Goal: Task Accomplishment & Management: Use online tool/utility

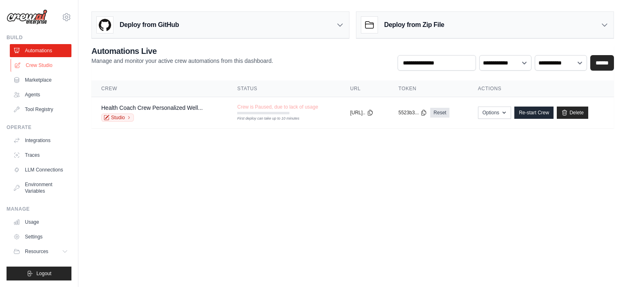
click at [36, 67] on link "Crew Studio" at bounding box center [42, 65] width 62 height 13
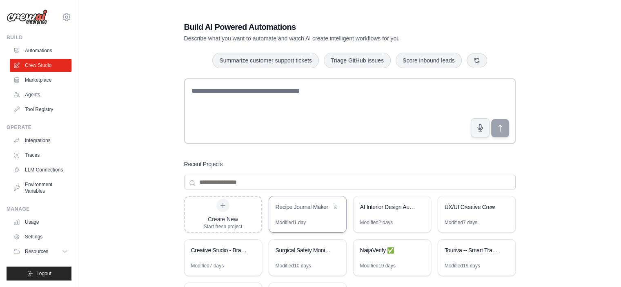
click at [314, 207] on div "Recipe Journal Maker" at bounding box center [304, 207] width 56 height 8
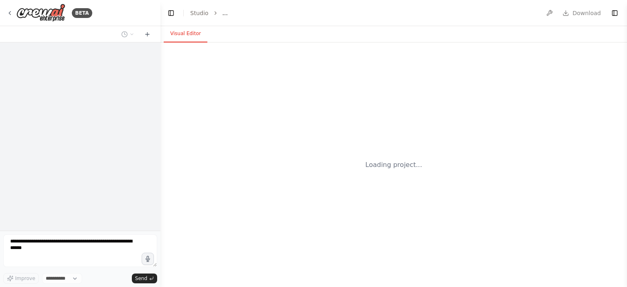
select select "****"
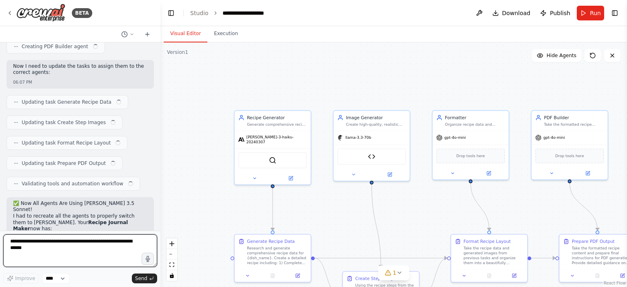
click at [65, 247] on textarea at bounding box center [80, 250] width 154 height 33
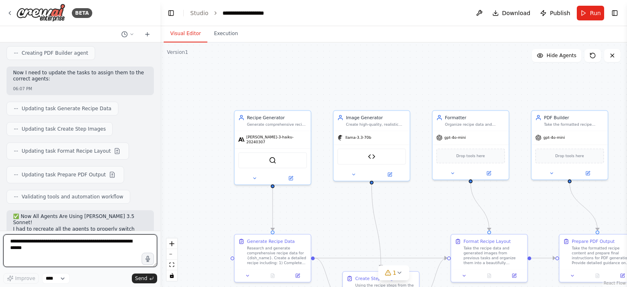
scroll to position [4379, 0]
type textarea "**********"
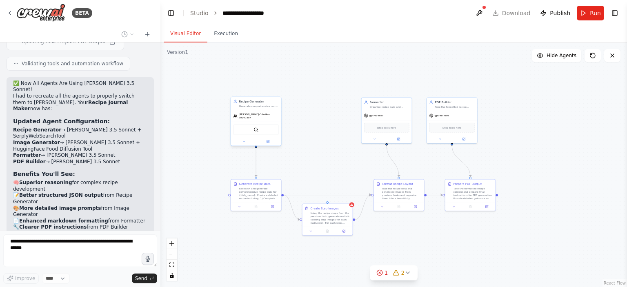
scroll to position [4532, 0]
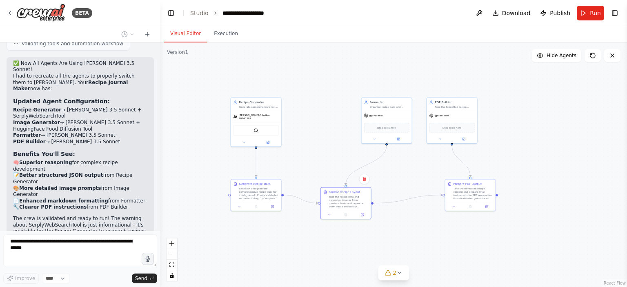
drag, startPoint x: 403, startPoint y: 191, endPoint x: 380, endPoint y: 174, distance: 28.5
click at [349, 198] on div "Take the recipe data and generated images from previous tasks and organize them…" at bounding box center [349, 201] width 40 height 13
drag, startPoint x: 384, startPoint y: 125, endPoint x: 345, endPoint y: 127, distance: 39.7
click at [345, 127] on div "Drop tools here" at bounding box center [349, 131] width 45 height 10
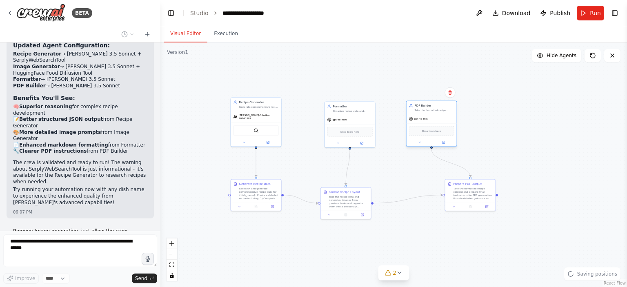
drag, startPoint x: 444, startPoint y: 122, endPoint x: 424, endPoint y: 127, distance: 20.9
click at [424, 127] on div "Drop tools here" at bounding box center [431, 131] width 45 height 10
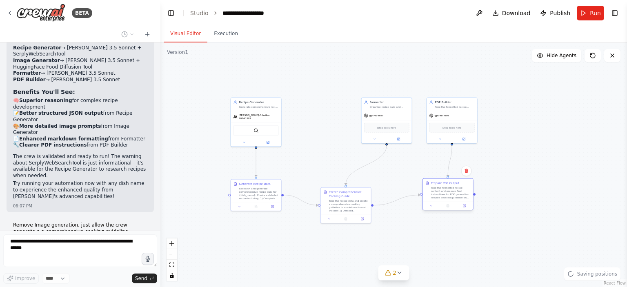
drag, startPoint x: 465, startPoint y: 193, endPoint x: 441, endPoint y: 194, distance: 24.1
click at [441, 194] on div "Take the formatted recipe content and prepare final instructions for PDF genera…" at bounding box center [451, 192] width 40 height 13
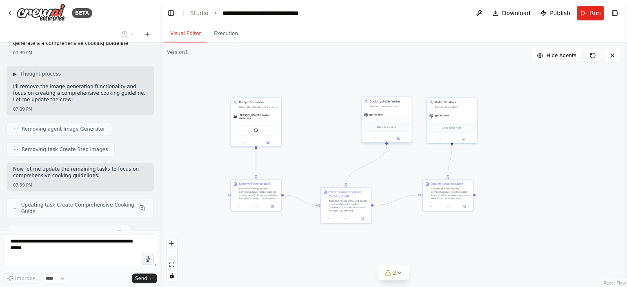
scroll to position [4803, 0]
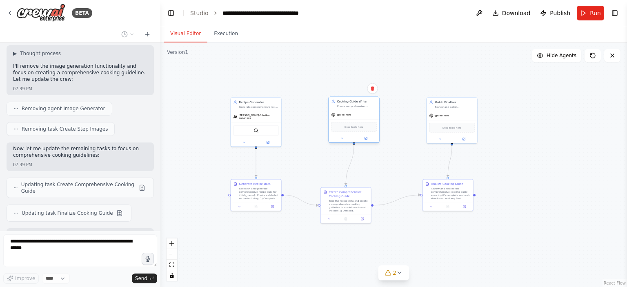
drag, startPoint x: 391, startPoint y: 123, endPoint x: 356, endPoint y: 123, distance: 34.7
click at [356, 123] on div "Drop tools here" at bounding box center [353, 127] width 45 height 10
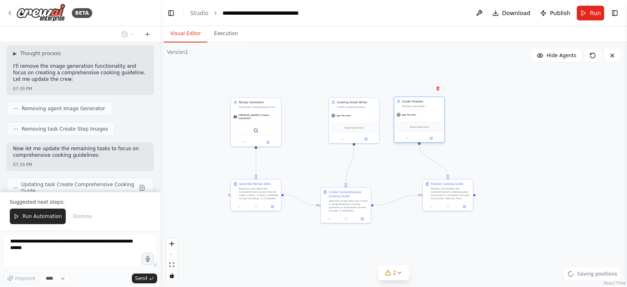
drag, startPoint x: 457, startPoint y: 124, endPoint x: 425, endPoint y: 124, distance: 32.7
click at [425, 124] on div "Drop tools here" at bounding box center [419, 127] width 45 height 10
drag, startPoint x: 453, startPoint y: 194, endPoint x: 427, endPoint y: 194, distance: 25.7
click at [427, 194] on div "Review and finalize the comprehensive cooking guide, ensuring it's complete and…" at bounding box center [427, 192] width 40 height 13
drag, startPoint x: 251, startPoint y: 129, endPoint x: 270, endPoint y: 128, distance: 18.8
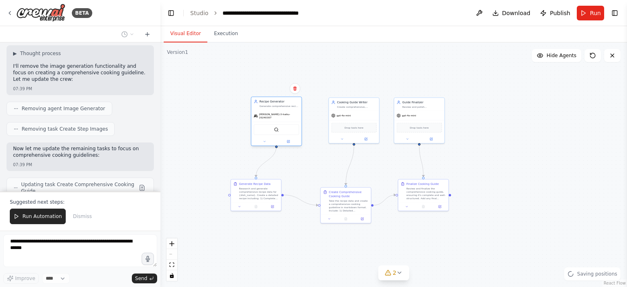
click at [270, 128] on div "SerplyWebSearchTool" at bounding box center [276, 130] width 45 height 11
click at [292, 140] on button at bounding box center [288, 141] width 23 height 5
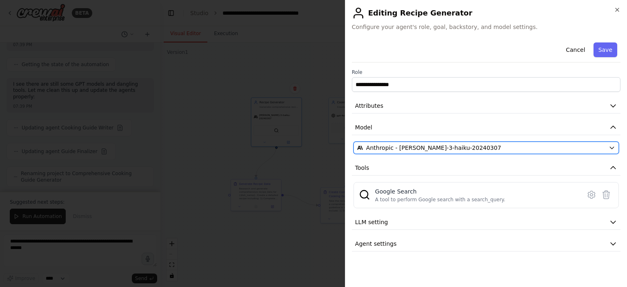
click at [420, 150] on span "Anthropic - claude-3-haiku-20240307" at bounding box center [433, 148] width 135 height 8
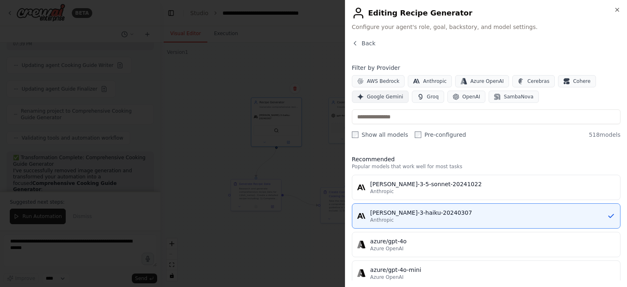
click at [379, 97] on span "Google Gemini" at bounding box center [385, 96] width 36 height 7
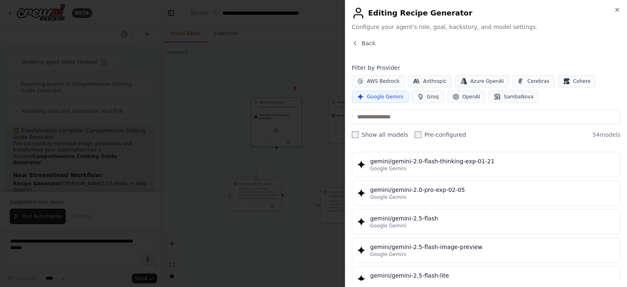
scroll to position [653, 0]
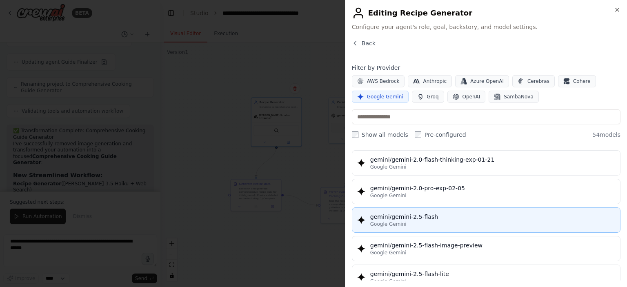
click at [421, 213] on div "gemini/gemini-2.5-flash" at bounding box center [492, 217] width 245 height 8
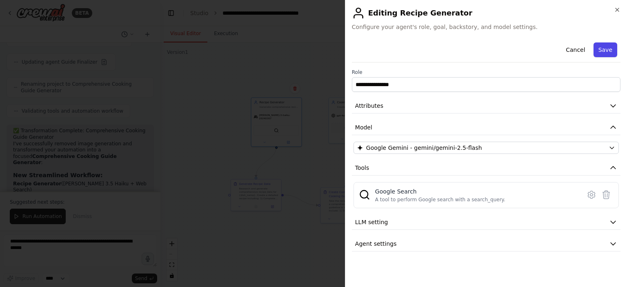
click at [606, 51] on button "Save" at bounding box center [606, 49] width 24 height 15
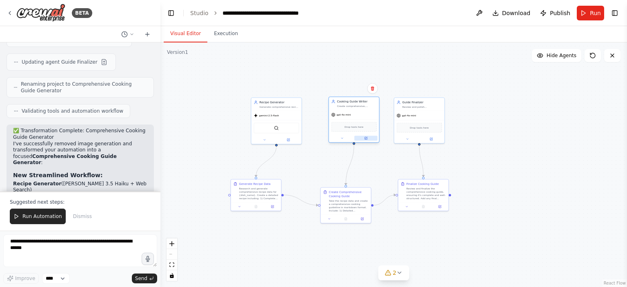
click at [370, 138] on button at bounding box center [365, 138] width 23 height 5
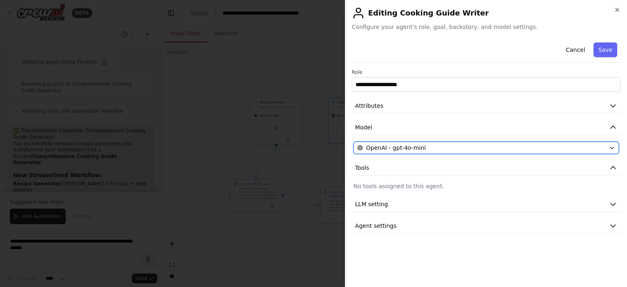
click at [403, 145] on span "OpenAI - gpt-4o-mini" at bounding box center [396, 148] width 60 height 8
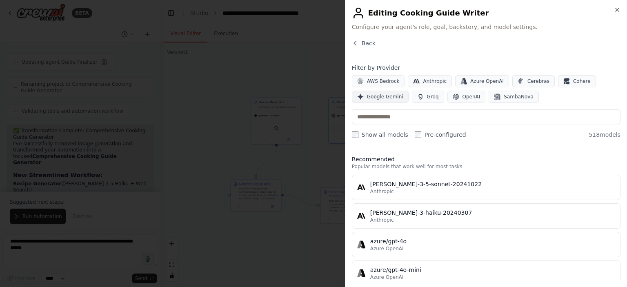
click at [374, 100] on button "Google Gemini" at bounding box center [380, 97] width 57 height 12
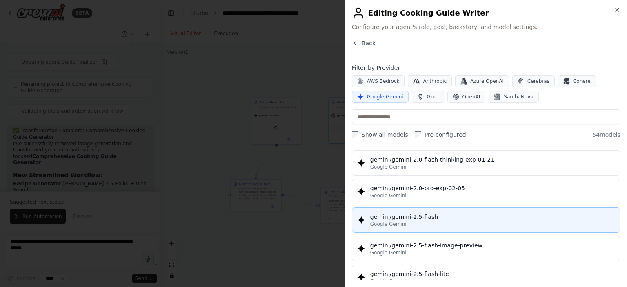
click at [436, 213] on div "gemini/gemini-2.5-flash" at bounding box center [492, 217] width 245 height 8
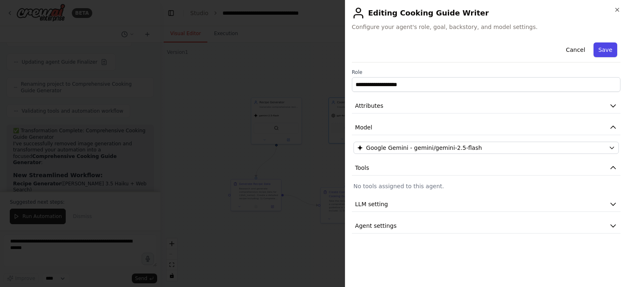
click at [600, 48] on button "Save" at bounding box center [606, 49] width 24 height 15
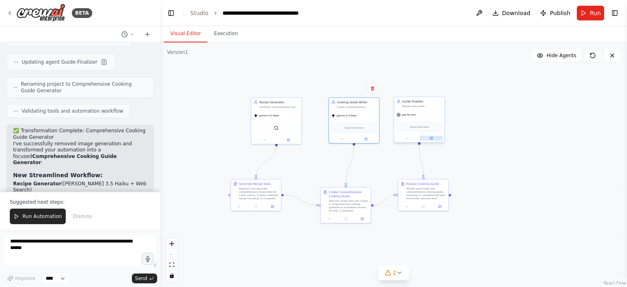
click at [432, 140] on button at bounding box center [431, 138] width 23 height 5
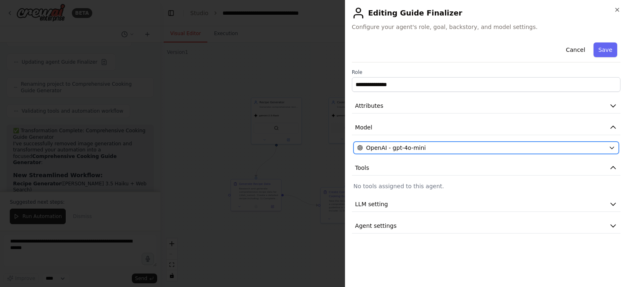
click at [415, 148] on span "OpenAI - gpt-4o-mini" at bounding box center [396, 148] width 60 height 8
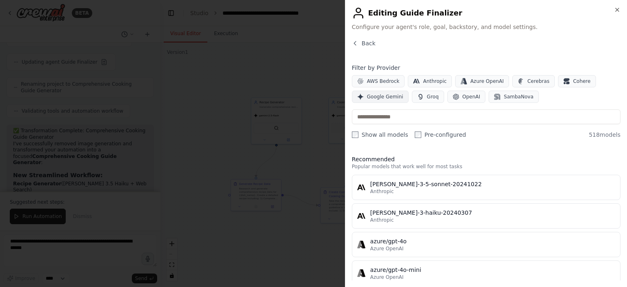
click at [378, 99] on span "Google Gemini" at bounding box center [385, 96] width 36 height 7
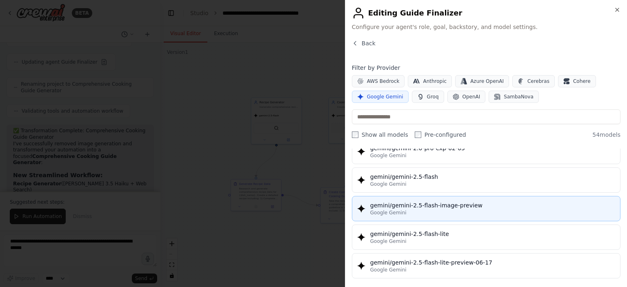
scroll to position [694, 0]
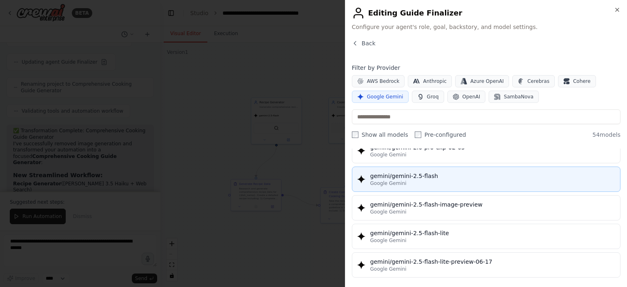
click at [415, 175] on div "gemini/gemini-2.5-flash" at bounding box center [492, 176] width 245 height 8
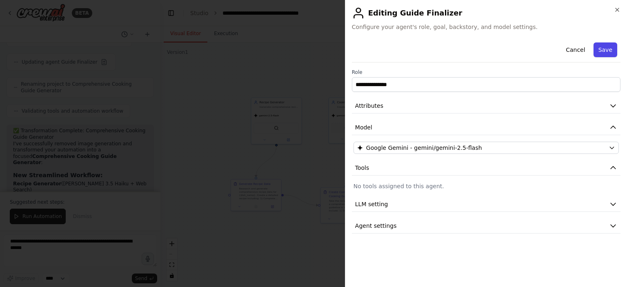
click at [605, 48] on button "Save" at bounding box center [606, 49] width 24 height 15
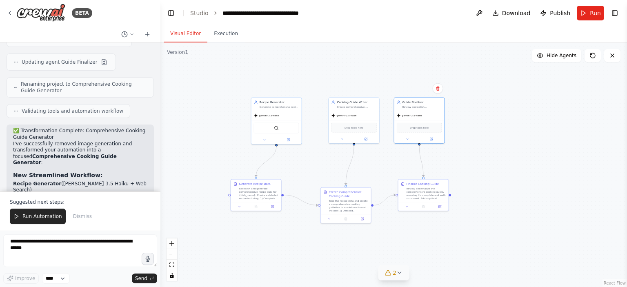
click at [398, 276] on icon at bounding box center [399, 272] width 7 height 7
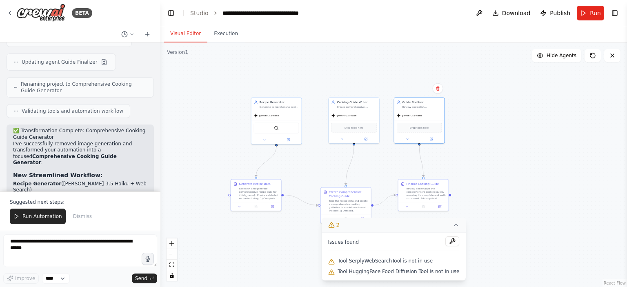
click at [519, 192] on div ".deletable-edge-delete-btn { width: 20px; height: 20px; border: 0px solid #ffff…" at bounding box center [393, 164] width 467 height 245
click at [533, 89] on div ".deletable-edge-delete-btn { width: 20px; height: 20px; border: 0px solid #ffff…" at bounding box center [393, 164] width 467 height 245
click at [447, 238] on button at bounding box center [452, 241] width 14 height 10
click at [453, 227] on icon at bounding box center [456, 225] width 7 height 7
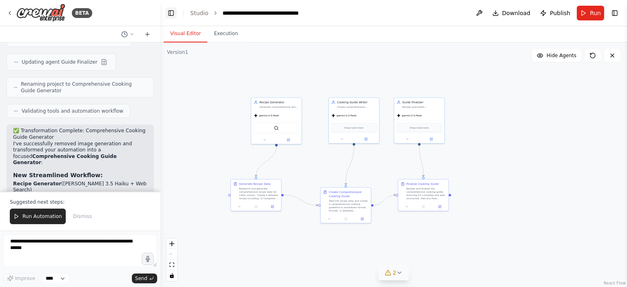
click at [171, 13] on button "Toggle Left Sidebar" at bounding box center [170, 12] width 11 height 11
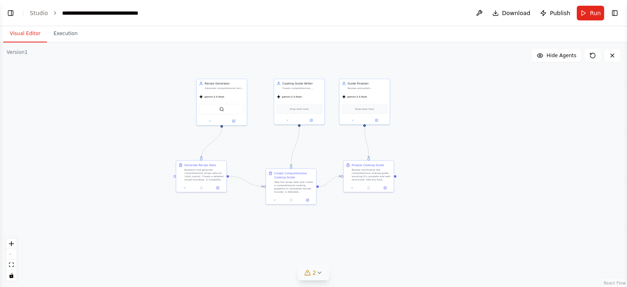
drag, startPoint x: 161, startPoint y: 125, endPoint x: 267, endPoint y: 106, distance: 107.4
click at [267, 106] on div ".deletable-edge-delete-btn { width: 20px; height: 20px; border: 0px solid #ffff…" at bounding box center [313, 164] width 627 height 245
click at [586, 13] on button "Run" at bounding box center [590, 13] width 27 height 15
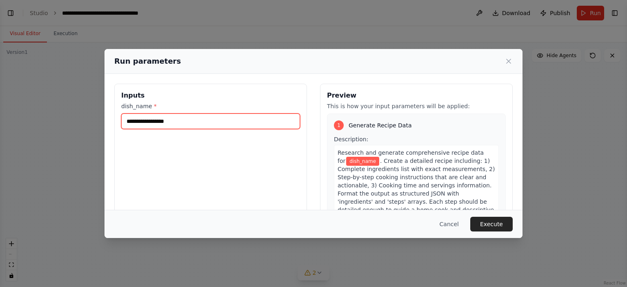
click at [228, 121] on input "dish_name *" at bounding box center [210, 121] width 179 height 16
type input "**********"
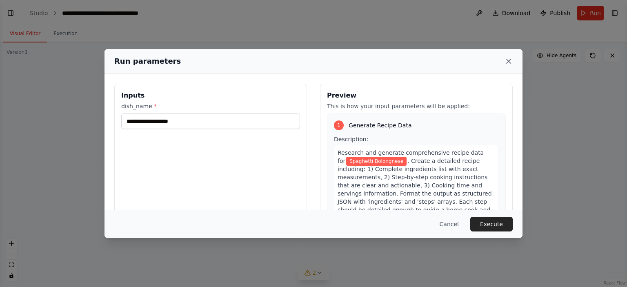
click at [509, 61] on icon at bounding box center [509, 61] width 8 height 8
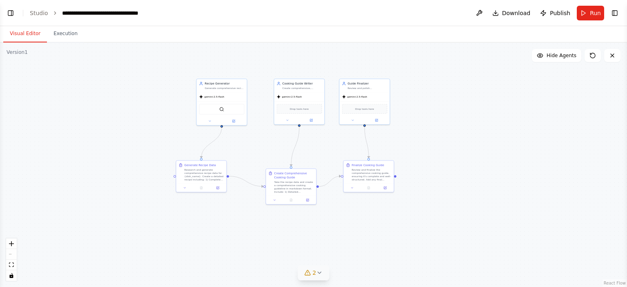
click at [13, 89] on div ".deletable-edge-delete-btn { width: 20px; height: 20px; border: 0px solid #ffff…" at bounding box center [313, 164] width 627 height 245
click at [588, 17] on button "Run" at bounding box center [590, 13] width 27 height 15
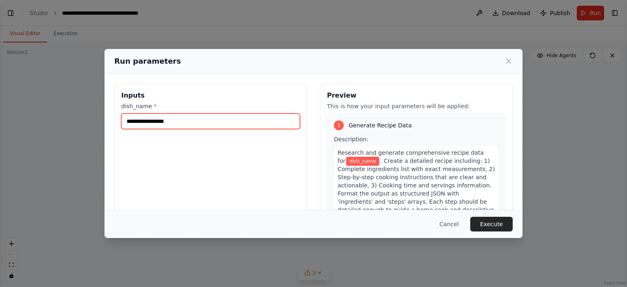
click at [202, 126] on input "dish_name *" at bounding box center [210, 121] width 179 height 16
type input "**********"
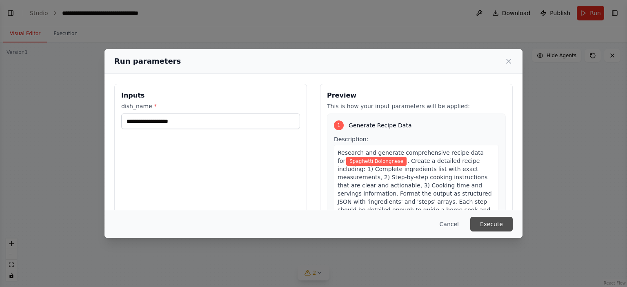
click at [483, 224] on button "Execute" at bounding box center [491, 224] width 42 height 15
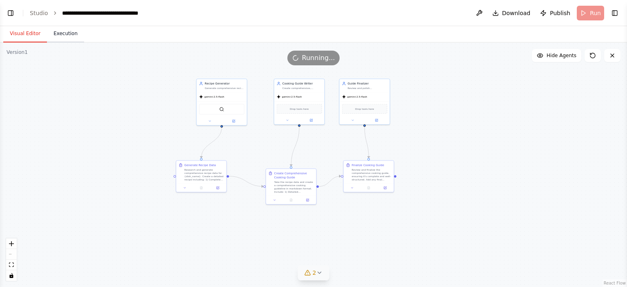
click at [60, 36] on button "Execution" at bounding box center [65, 33] width 37 height 17
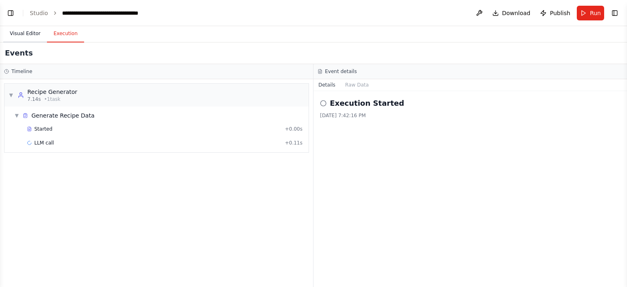
click at [23, 32] on button "Visual Editor" at bounding box center [25, 33] width 44 height 17
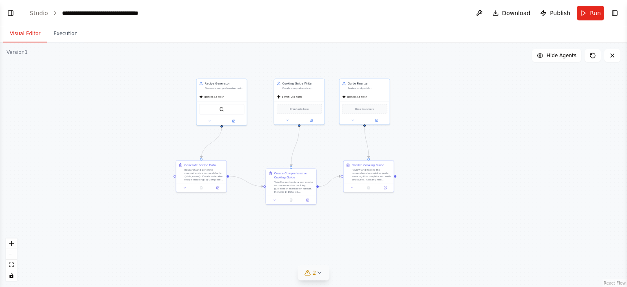
click at [317, 274] on icon at bounding box center [319, 272] width 7 height 7
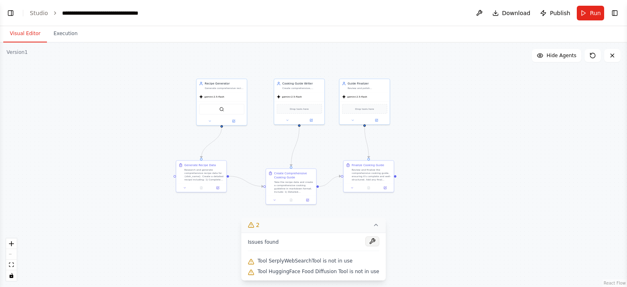
click at [365, 243] on button at bounding box center [372, 241] width 14 height 10
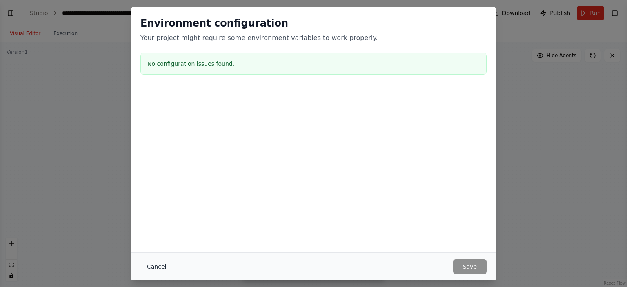
click at [150, 266] on button "Cancel" at bounding box center [156, 266] width 32 height 15
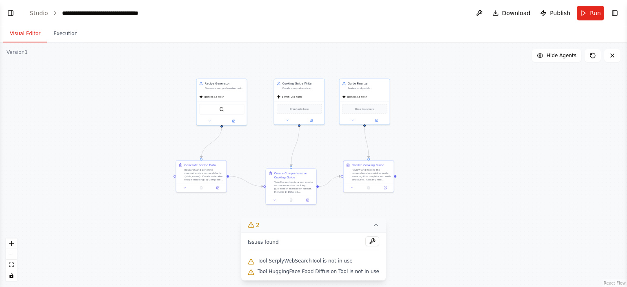
click at [240, 56] on div ".deletable-edge-delete-btn { width: 20px; height: 20px; border: 0px solid #ffff…" at bounding box center [313, 164] width 627 height 245
click at [373, 227] on icon at bounding box center [376, 225] width 7 height 7
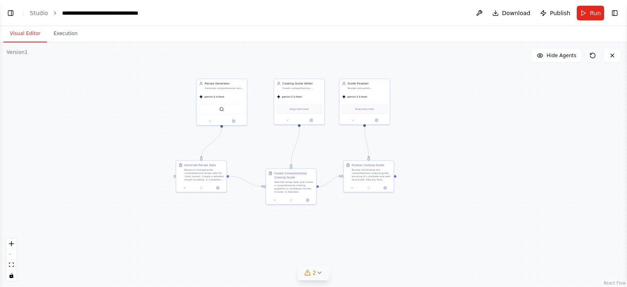
click at [594, 62] on button at bounding box center [593, 55] width 16 height 13
click at [592, 54] on icon at bounding box center [593, 55] width 7 height 7
click at [218, 187] on icon at bounding box center [217, 187] width 2 height 2
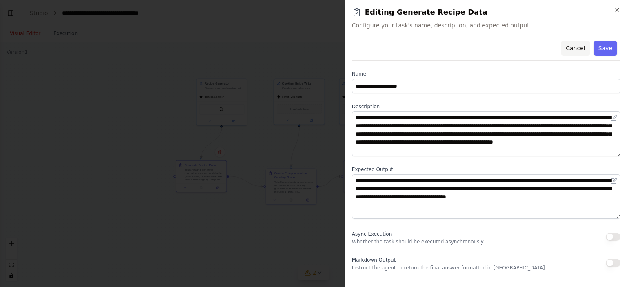
click at [572, 48] on button "Cancel" at bounding box center [575, 48] width 29 height 15
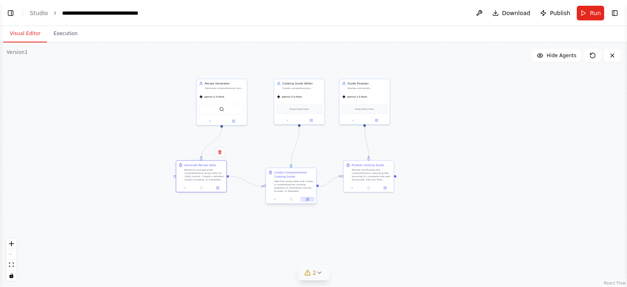
click at [310, 200] on button at bounding box center [307, 199] width 14 height 5
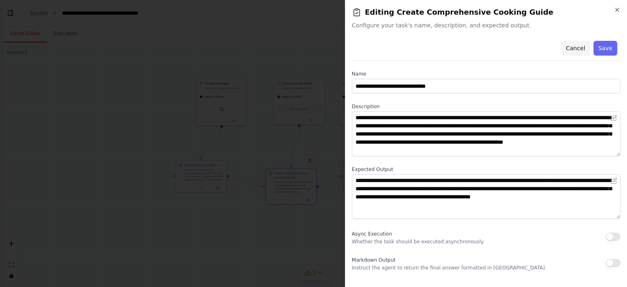
click at [572, 48] on button "Cancel" at bounding box center [575, 48] width 29 height 15
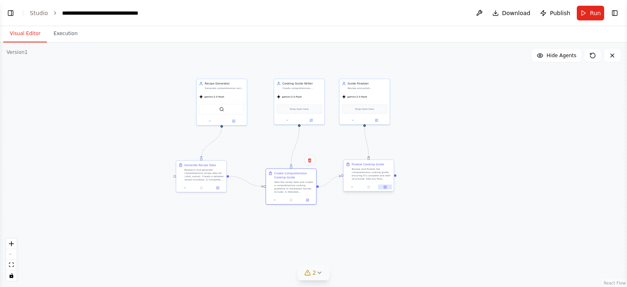
click at [385, 187] on icon at bounding box center [385, 187] width 2 height 2
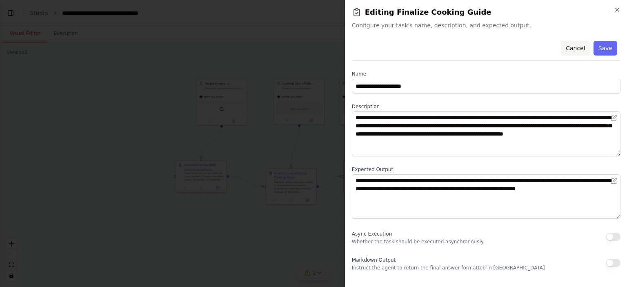
click at [581, 48] on button "Cancel" at bounding box center [575, 48] width 29 height 15
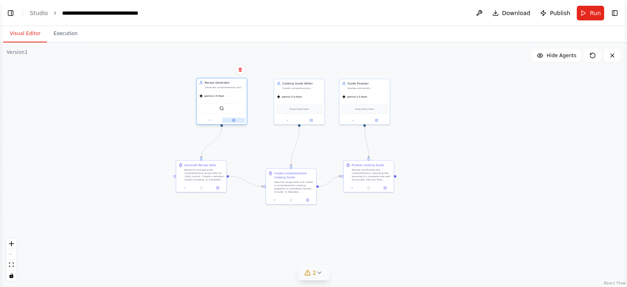
click at [233, 121] on icon at bounding box center [233, 120] width 3 height 3
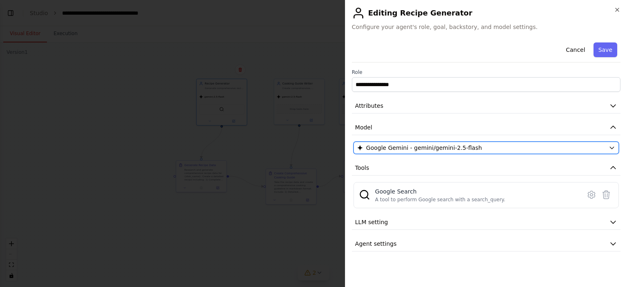
click at [418, 148] on span "Google Gemini - gemini/gemini-2.5-flash" at bounding box center [424, 148] width 116 height 8
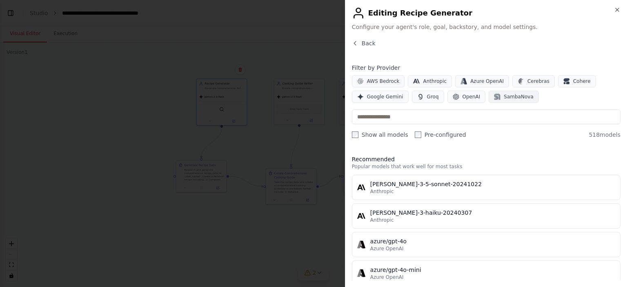
click at [505, 96] on span "SambaNova" at bounding box center [518, 96] width 29 height 7
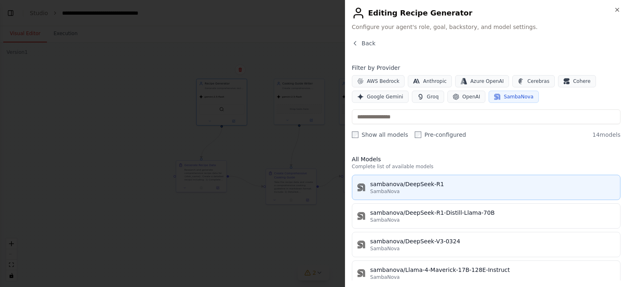
click at [417, 185] on div "sambanova/DeepSeek-R1" at bounding box center [492, 184] width 245 height 8
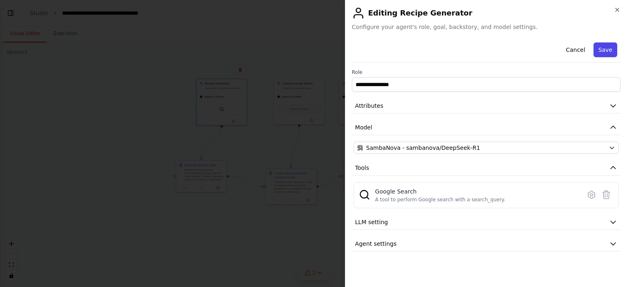
click at [607, 50] on button "Save" at bounding box center [606, 49] width 24 height 15
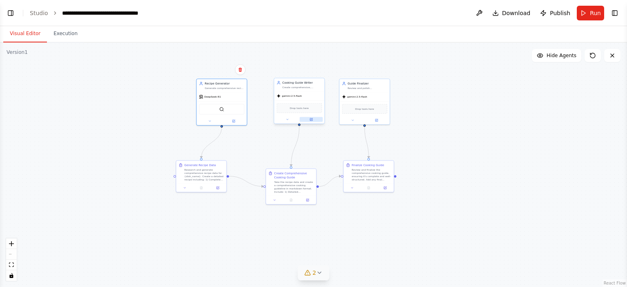
click at [315, 119] on button at bounding box center [311, 119] width 23 height 5
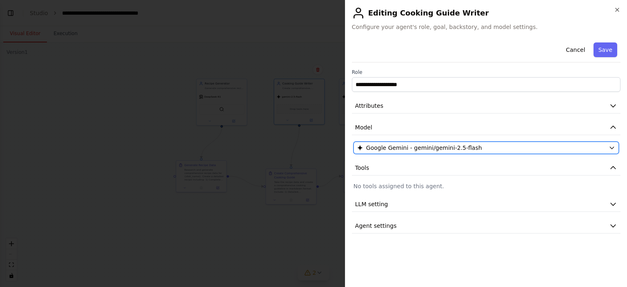
click at [429, 147] on span "Google Gemini - gemini/gemini-2.5-flash" at bounding box center [424, 148] width 116 height 8
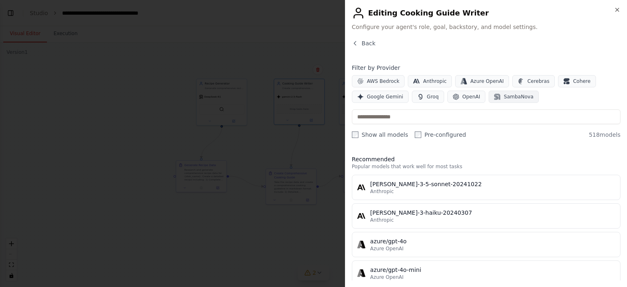
click at [510, 97] on span "SambaNova" at bounding box center [518, 96] width 29 height 7
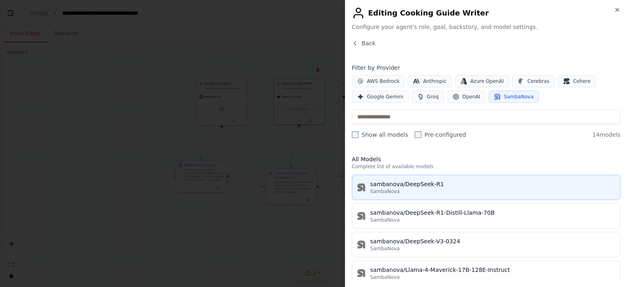
click at [429, 186] on div "sambanova/DeepSeek-R1" at bounding box center [492, 184] width 245 height 8
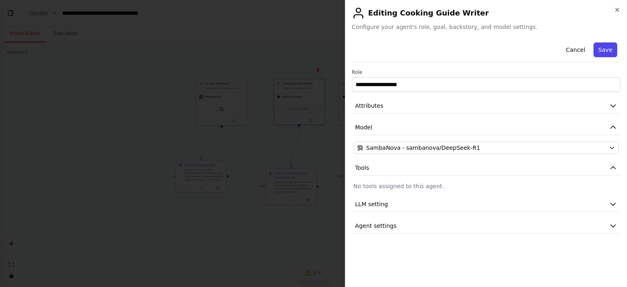
click at [609, 51] on button "Save" at bounding box center [606, 49] width 24 height 15
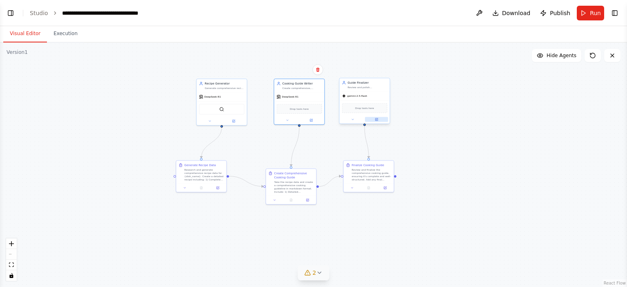
click at [383, 119] on button at bounding box center [376, 119] width 23 height 5
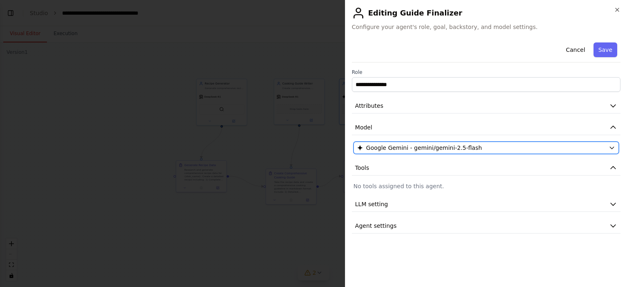
click at [403, 147] on span "Google Gemini - gemini/gemini-2.5-flash" at bounding box center [424, 148] width 116 height 8
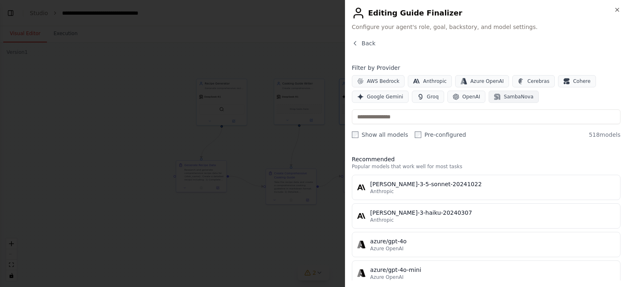
click at [509, 96] on span "SambaNova" at bounding box center [518, 96] width 29 height 7
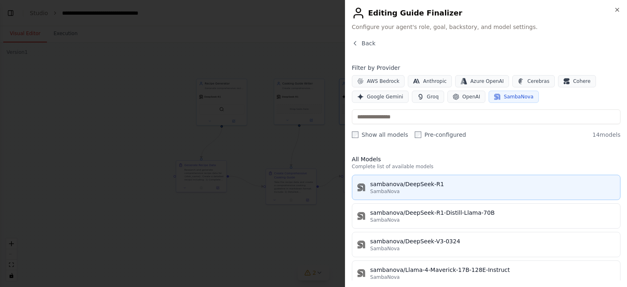
click at [431, 184] on div "sambanova/DeepSeek-R1" at bounding box center [492, 184] width 245 height 8
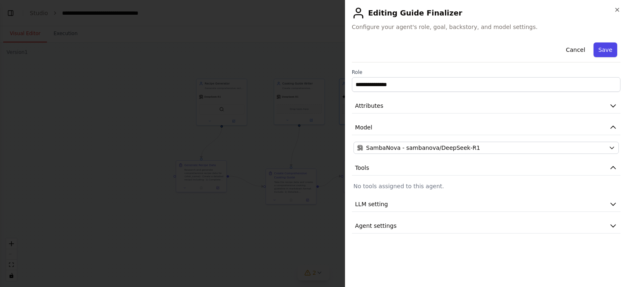
click at [605, 51] on button "Save" at bounding box center [606, 49] width 24 height 15
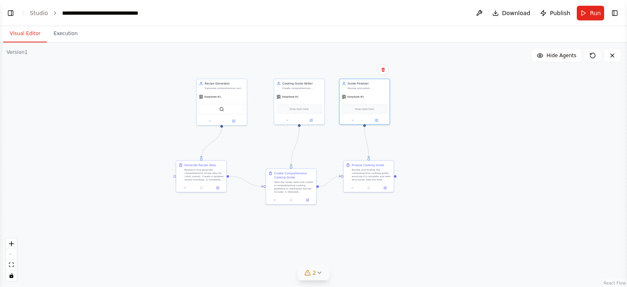
click at [422, 75] on div ".deletable-edge-delete-btn { width: 20px; height: 20px; border: 0px solid #ffff…" at bounding box center [313, 164] width 627 height 245
click at [590, 10] on span "Run" at bounding box center [595, 13] width 11 height 8
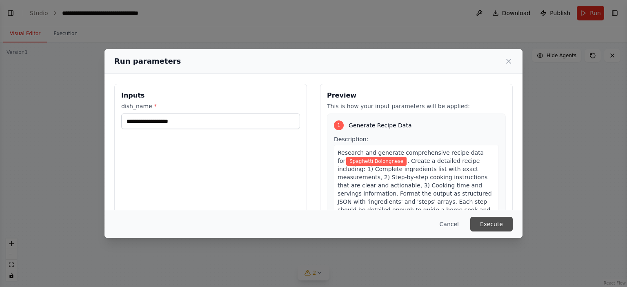
click at [485, 225] on button "Execute" at bounding box center [491, 224] width 42 height 15
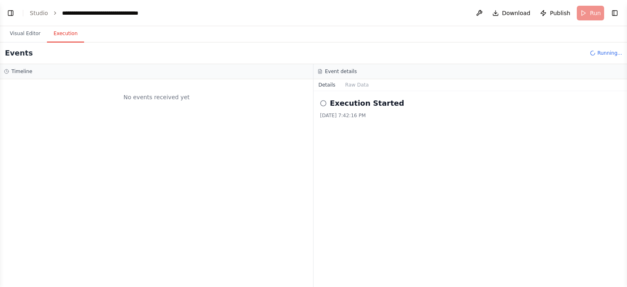
click at [58, 35] on button "Execution" at bounding box center [65, 33] width 37 height 17
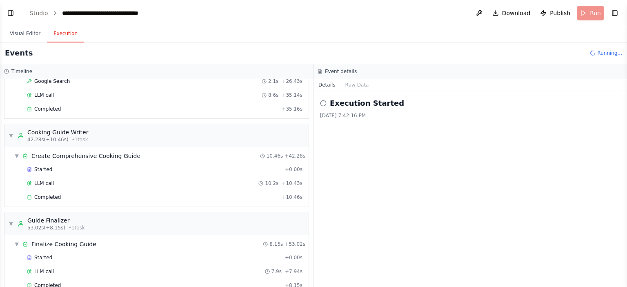
scroll to position [145, 0]
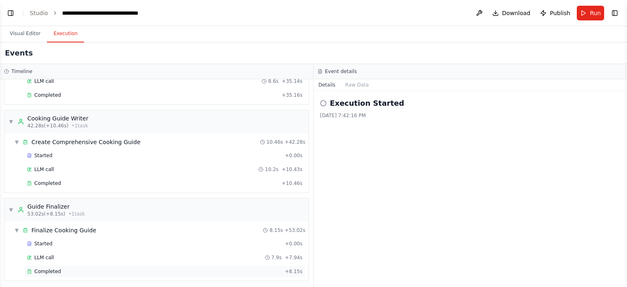
click at [42, 269] on span "Completed" at bounding box center [47, 271] width 27 height 7
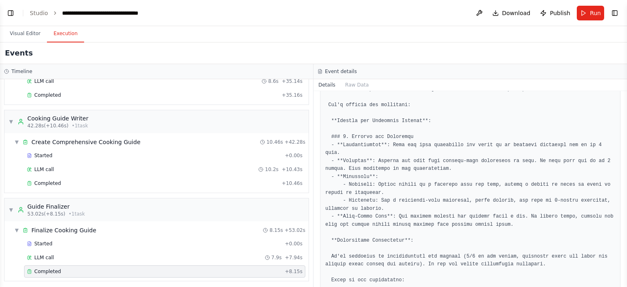
scroll to position [1143, 0]
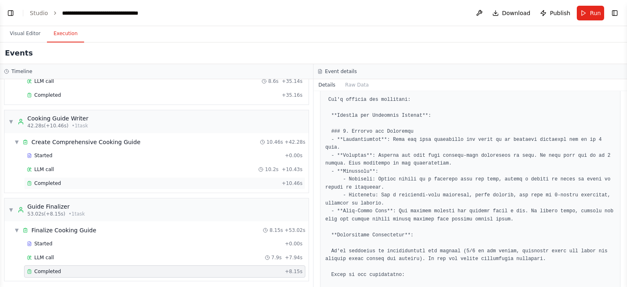
click at [47, 180] on span "Completed" at bounding box center [47, 183] width 27 height 7
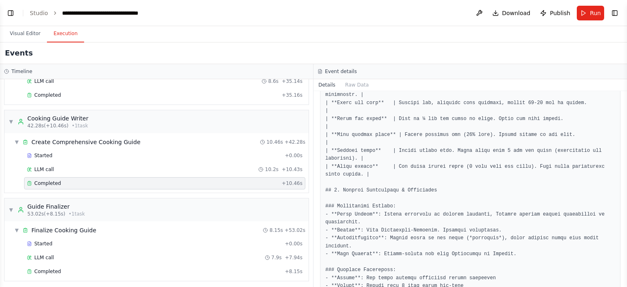
scroll to position [1105, 0]
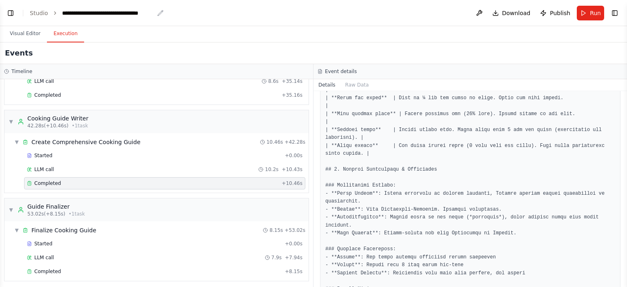
click at [62, 13] on div "**********" at bounding box center [108, 13] width 92 height 8
click at [165, 12] on header "**********" at bounding box center [313, 13] width 627 height 26
click at [138, 12] on div "**********" at bounding box center [108, 13] width 92 height 8
click at [142, 12] on div "**********" at bounding box center [116, 13] width 108 height 8
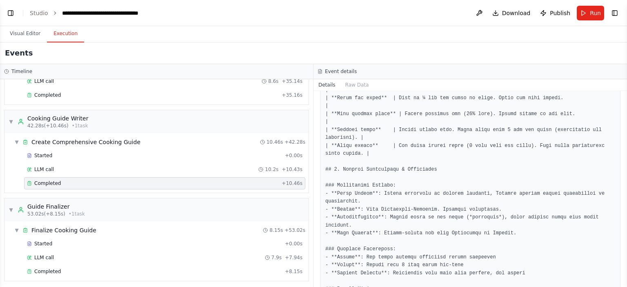
click at [140, 14] on div "**********" at bounding box center [116, 13] width 108 height 8
drag, startPoint x: 60, startPoint y: 11, endPoint x: 168, endPoint y: 14, distance: 107.8
click at [168, 14] on header "**********" at bounding box center [313, 13] width 627 height 26
copy div "**********"
click at [166, 46] on div "Events" at bounding box center [313, 53] width 627 height 22
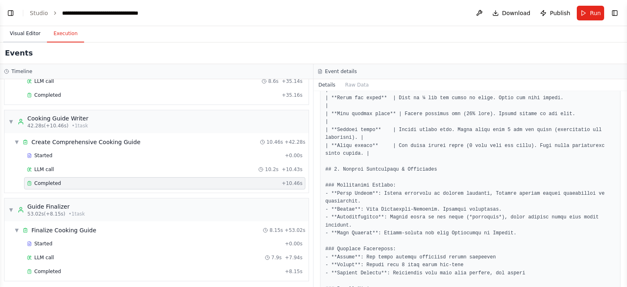
click at [19, 34] on button "Visual Editor" at bounding box center [25, 33] width 44 height 17
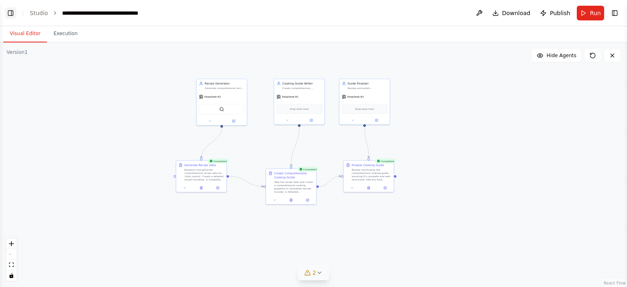
click at [11, 13] on button "Toggle Left Sidebar" at bounding box center [10, 12] width 11 height 11
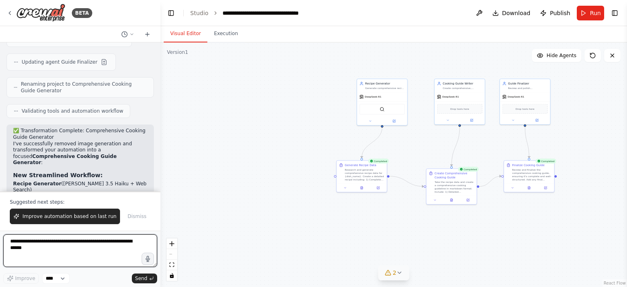
click at [55, 247] on textarea at bounding box center [80, 250] width 154 height 33
type textarea "**********"
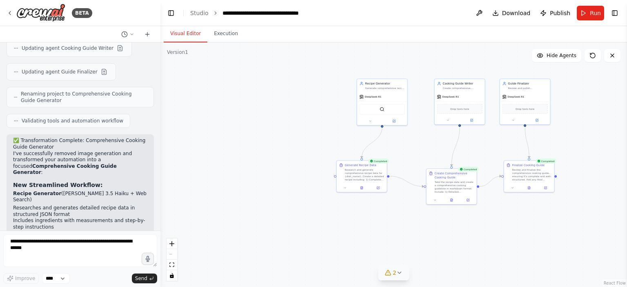
scroll to position [5110, 0]
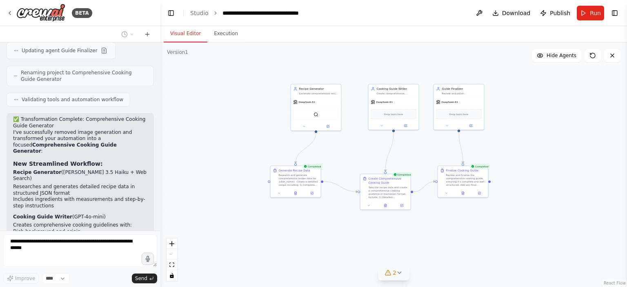
drag, startPoint x: 428, startPoint y: 112, endPoint x: 362, endPoint y: 118, distance: 66.3
click at [362, 118] on div ".deletable-edge-delete-btn { width: 20px; height: 20px; border: 0px solid #ffff…" at bounding box center [393, 164] width 467 height 245
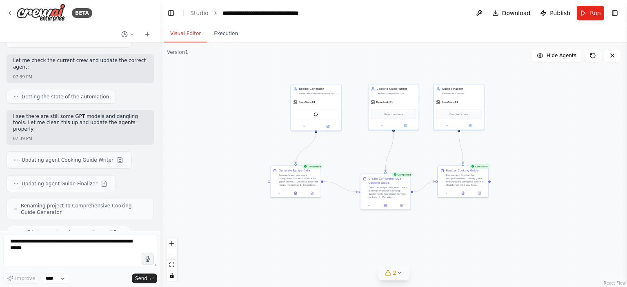
scroll to position [5050, 0]
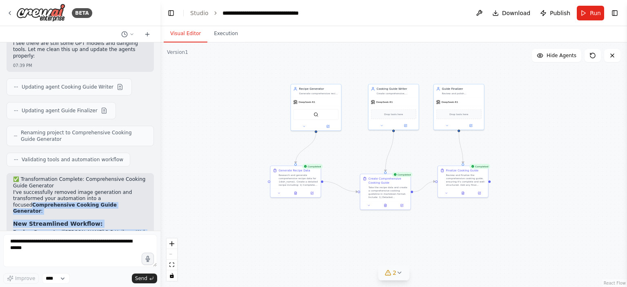
drag, startPoint x: 13, startPoint y: 129, endPoint x: 114, endPoint y: 139, distance: 101.8
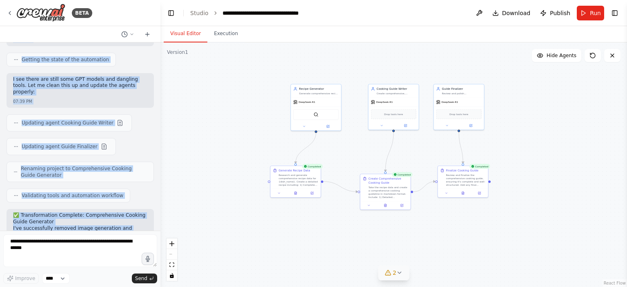
scroll to position [4911, 0]
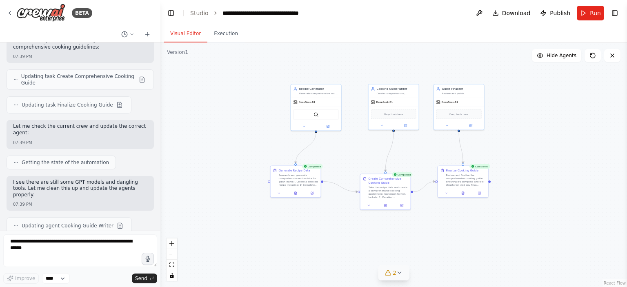
drag, startPoint x: 139, startPoint y: 219, endPoint x: 13, endPoint y: 134, distance: 152.1
copy div "Comprehensive Cooking Guide Generator : New Streamlined Workflow: Recipe Genera…"
click at [464, 194] on button at bounding box center [462, 192] width 17 height 5
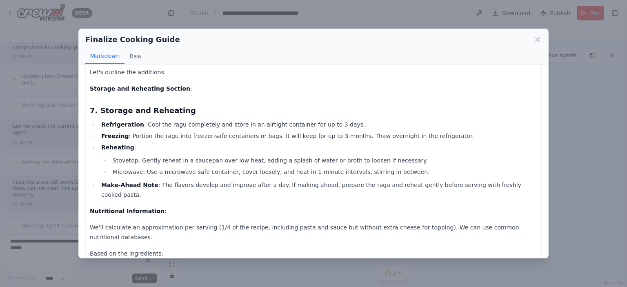
scroll to position [906, 0]
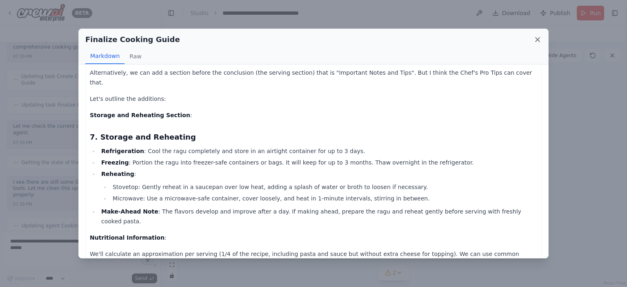
click at [537, 39] on icon at bounding box center [538, 40] width 4 height 4
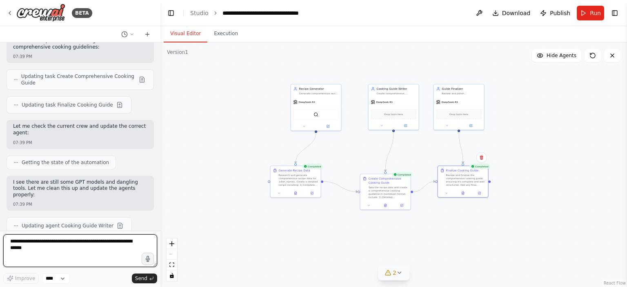
click at [84, 248] on textarea at bounding box center [80, 250] width 154 height 33
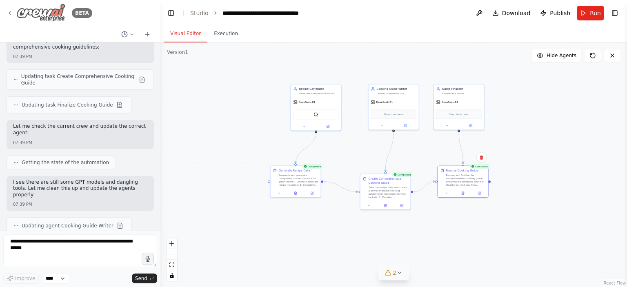
click at [11, 12] on icon at bounding box center [10, 13] width 7 height 7
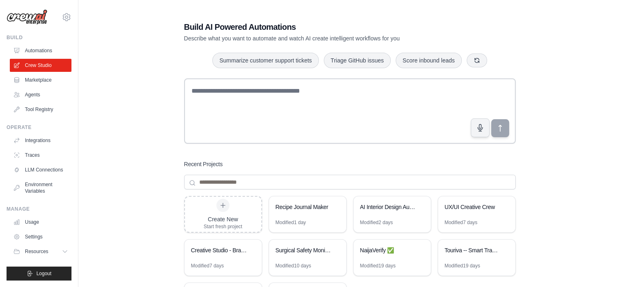
scroll to position [41, 0]
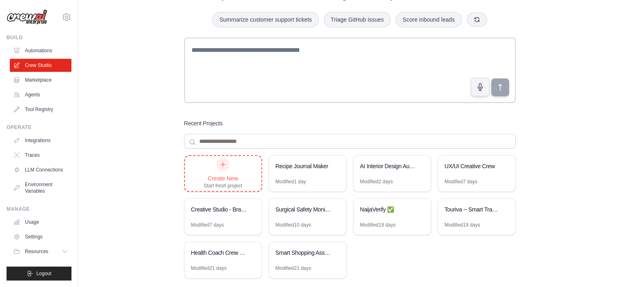
click at [220, 165] on icon at bounding box center [223, 164] width 7 height 7
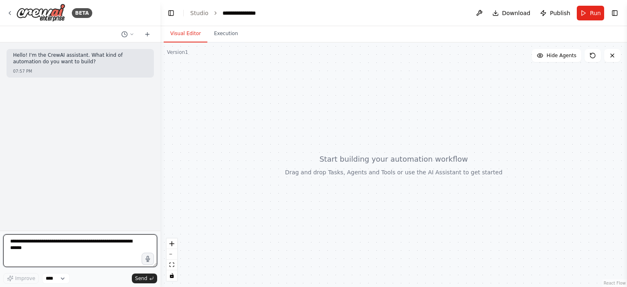
click at [86, 246] on textarea at bounding box center [80, 250] width 154 height 33
type textarea "**********"
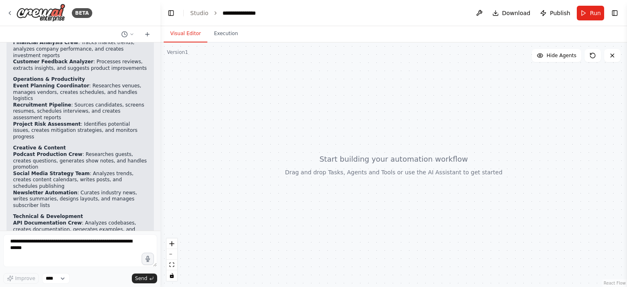
scroll to position [218, 0]
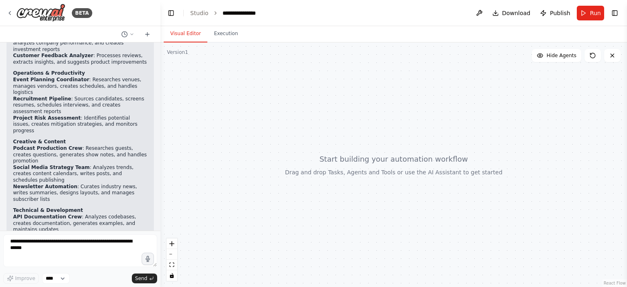
click at [236, 137] on div at bounding box center [393, 164] width 467 height 245
drag, startPoint x: 14, startPoint y: 53, endPoint x: 139, endPoint y: 62, distance: 125.2
click at [139, 77] on li "Event Planning Coordinator : Researches venues, manages vendors, creates schedu…" at bounding box center [80, 86] width 134 height 19
copy li "Event Planning Coordinator : Researches venues, manages vendors, creates schedu…"
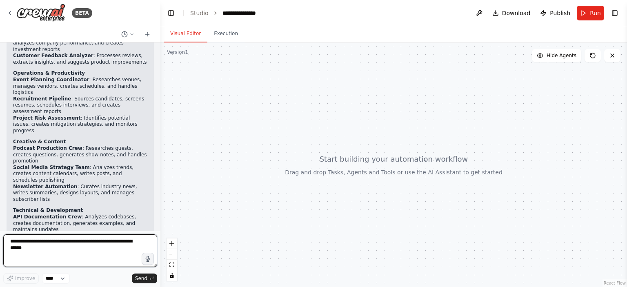
click at [54, 253] on textarea at bounding box center [80, 250] width 154 height 33
paste textarea "**********"
type textarea "**********"
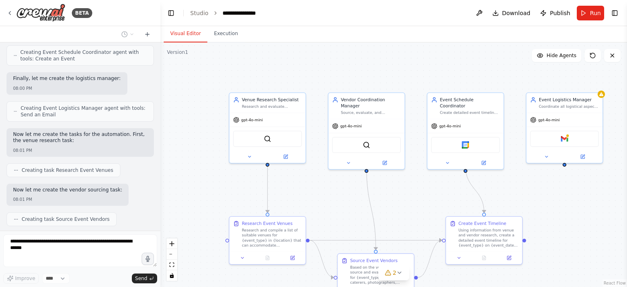
scroll to position [925, 0]
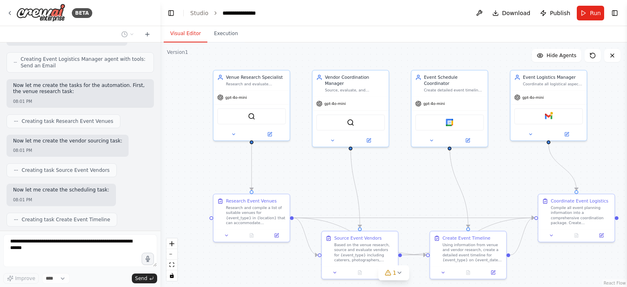
drag, startPoint x: 340, startPoint y: 189, endPoint x: 324, endPoint y: 167, distance: 27.5
click at [324, 167] on div ".deletable-edge-delete-btn { width: 20px; height: 20px; border: 0px solid #ffff…" at bounding box center [393, 164] width 467 height 245
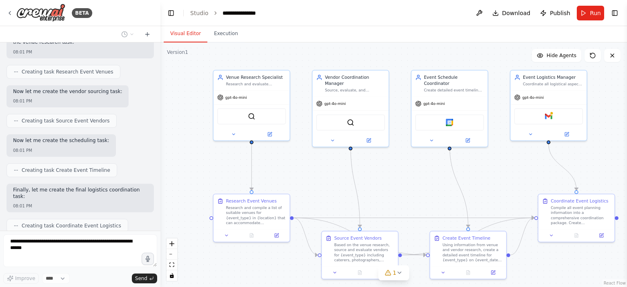
scroll to position [981, 0]
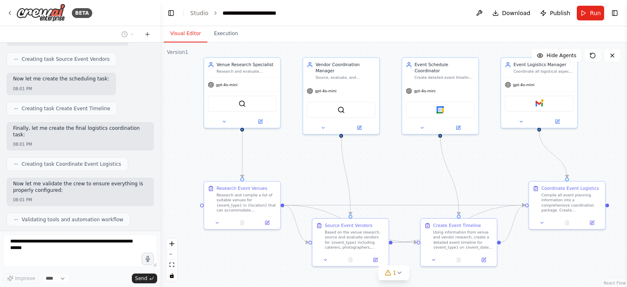
drag, startPoint x: 330, startPoint y: 171, endPoint x: 320, endPoint y: 158, distance: 15.8
click at [320, 158] on div ".deletable-edge-delete-btn { width: 20px; height: 20px; border: 0px solid #ffff…" at bounding box center [393, 164] width 467 height 245
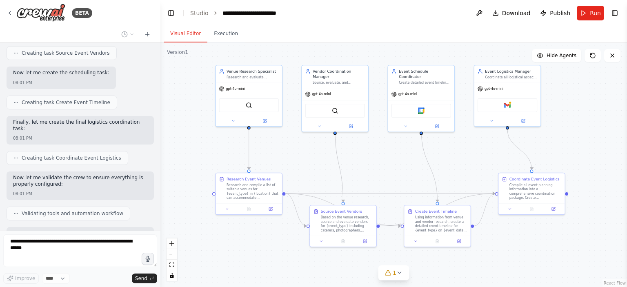
drag, startPoint x: 382, startPoint y: 178, endPoint x: 371, endPoint y: 170, distance: 13.8
click at [371, 170] on div ".deletable-edge-delete-btn { width: 20px; height: 20px; border: 0px solid #ffff…" at bounding box center [393, 164] width 467 height 245
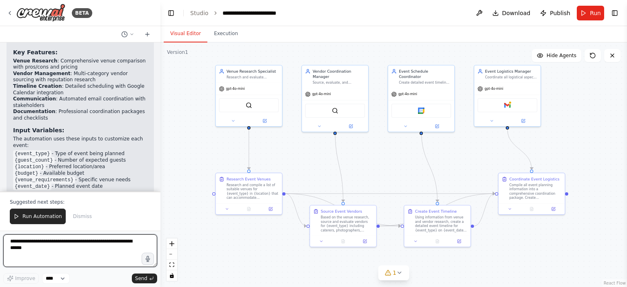
scroll to position [1463, 0]
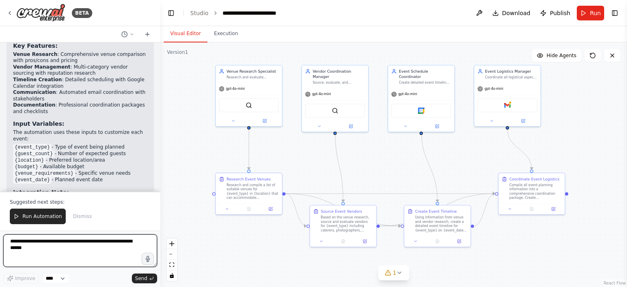
click at [95, 248] on textarea at bounding box center [80, 250] width 154 height 33
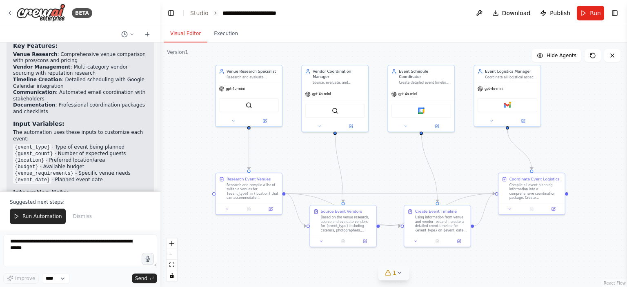
click at [394, 271] on span "1" at bounding box center [395, 273] width 4 height 8
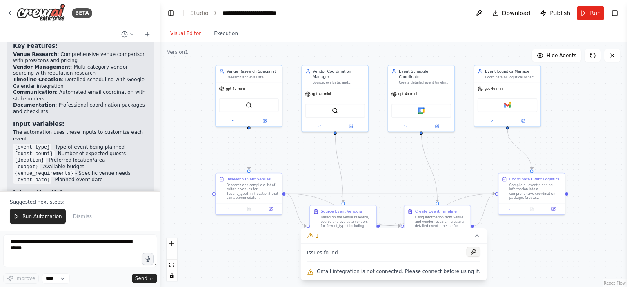
click at [467, 251] on button at bounding box center [474, 252] width 14 height 10
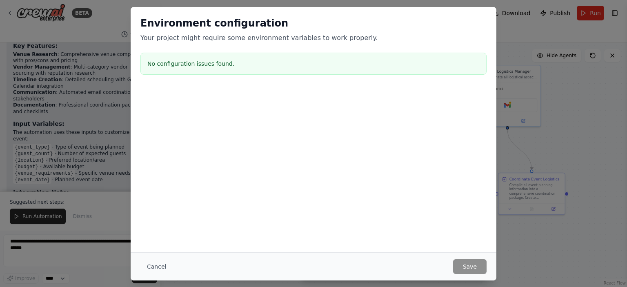
click at [508, 234] on div "Environment configuration Your project might require some environment variables…" at bounding box center [313, 143] width 627 height 287
drag, startPoint x: 517, startPoint y: 243, endPoint x: 462, endPoint y: 262, distance: 58.1
click at [511, 249] on div "Environment configuration Your project might require some environment variables…" at bounding box center [313, 143] width 627 height 287
click at [149, 266] on button "Cancel" at bounding box center [156, 266] width 32 height 15
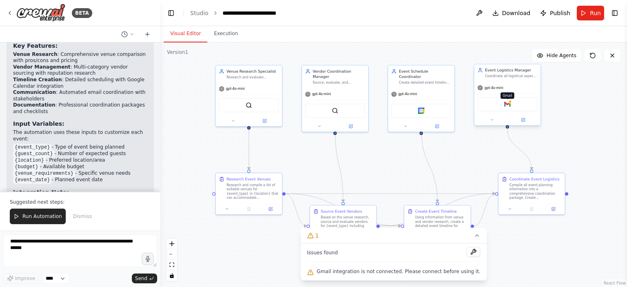
click at [510, 107] on img at bounding box center [507, 104] width 7 height 7
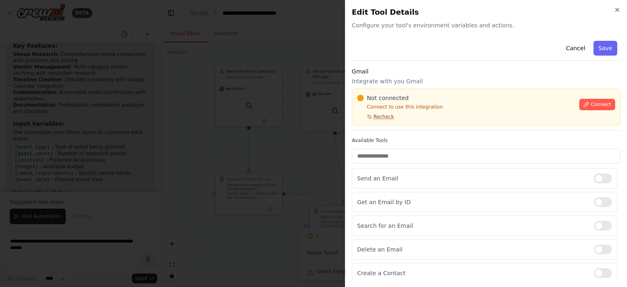
click at [377, 118] on span "Recheck" at bounding box center [384, 116] width 20 height 7
click at [591, 106] on span "Connect" at bounding box center [601, 104] width 20 height 7
click at [262, 116] on div at bounding box center [313, 143] width 627 height 287
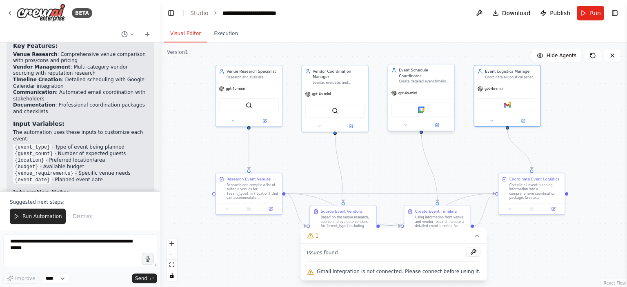
click at [425, 109] on div "Google Calendar" at bounding box center [422, 109] width 60 height 14
click at [423, 107] on img at bounding box center [421, 110] width 7 height 7
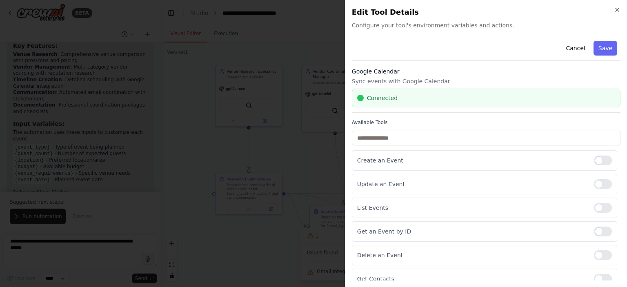
click at [326, 46] on div at bounding box center [313, 143] width 627 height 287
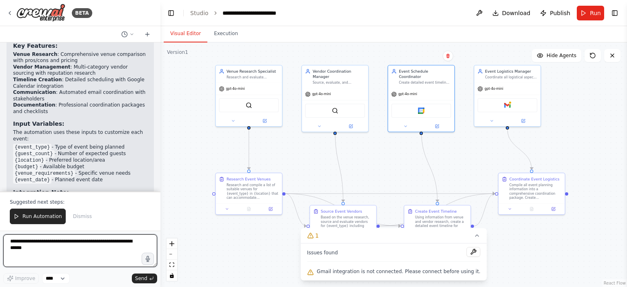
click at [99, 240] on textarea at bounding box center [80, 250] width 154 height 33
type textarea "**********"
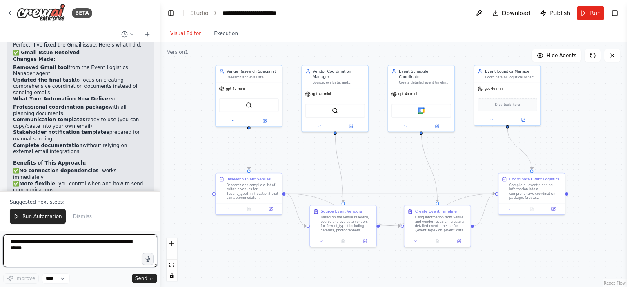
scroll to position [2094, 0]
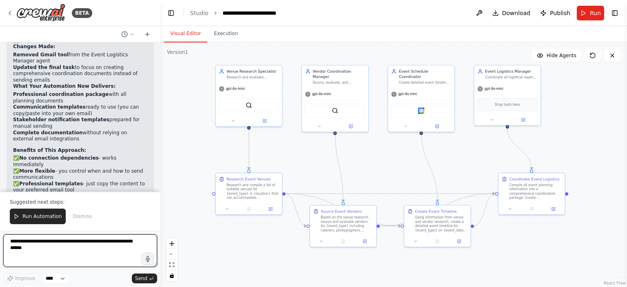
click at [45, 251] on textarea at bounding box center [80, 250] width 154 height 33
type textarea "**********"
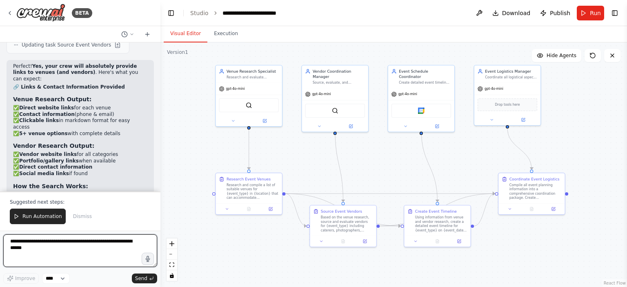
scroll to position [2614, 0]
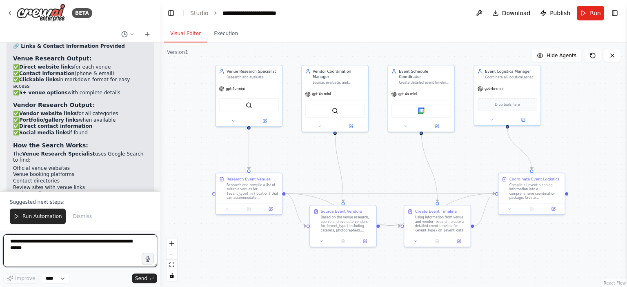
click at [75, 249] on textarea at bounding box center [80, 250] width 154 height 33
type textarea "**********"
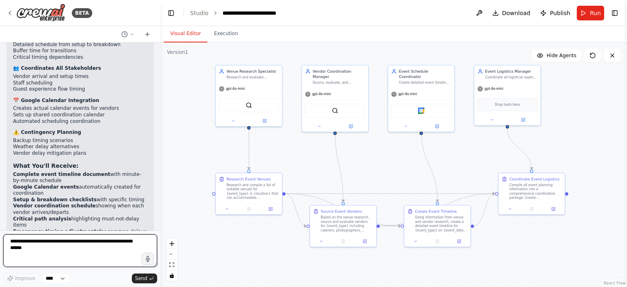
scroll to position [3047, 0]
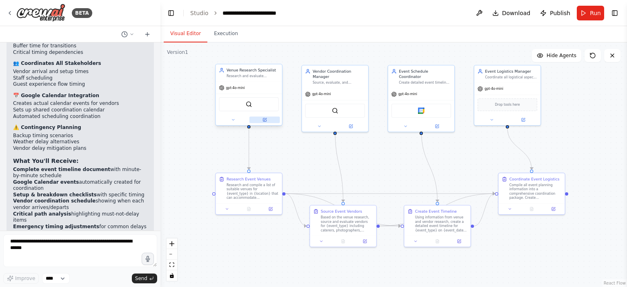
click at [268, 119] on button at bounding box center [264, 120] width 31 height 7
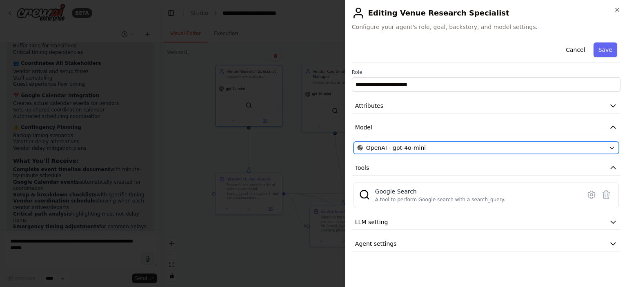
click at [374, 147] on span "OpenAI - gpt-4o-mini" at bounding box center [396, 148] width 60 height 8
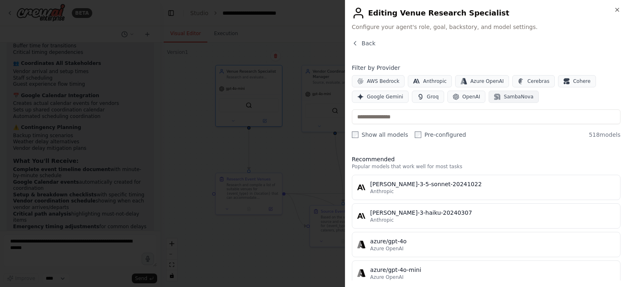
click at [495, 96] on button "SambaNova" at bounding box center [514, 97] width 50 height 12
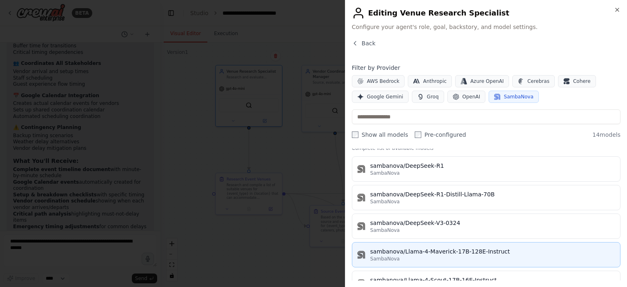
scroll to position [0, 0]
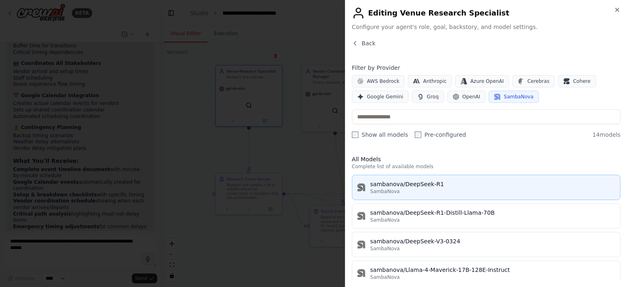
click at [391, 194] on span "SambaNova" at bounding box center [384, 191] width 29 height 7
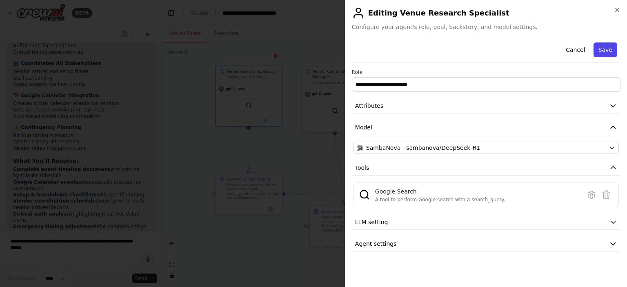
click at [602, 53] on button "Save" at bounding box center [606, 49] width 24 height 15
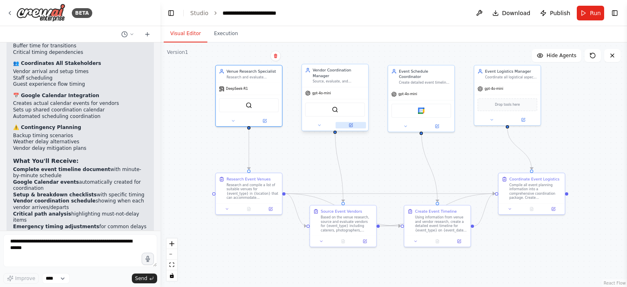
click at [350, 122] on button at bounding box center [351, 125] width 31 height 7
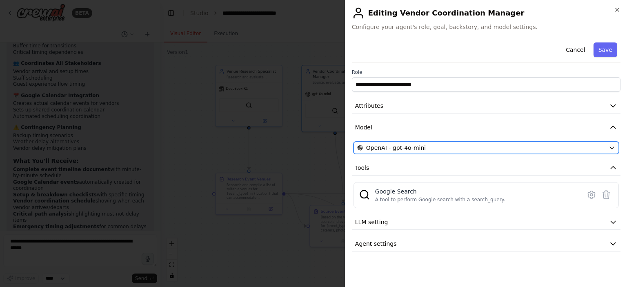
click at [386, 151] on button "OpenAI - gpt-4o-mini" at bounding box center [486, 148] width 265 height 12
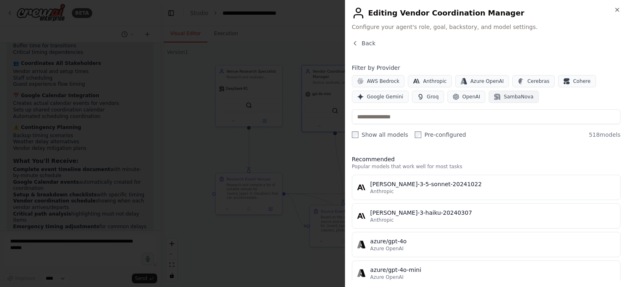
click at [504, 98] on span "SambaNova" at bounding box center [518, 96] width 29 height 7
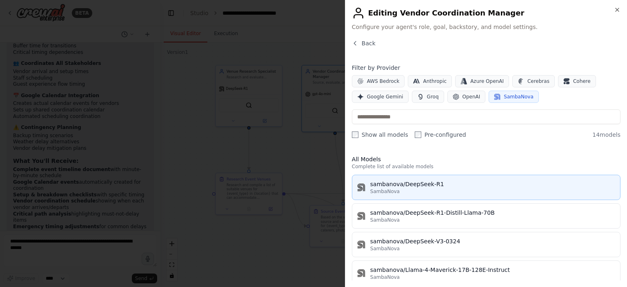
click at [406, 191] on div "SambaNova" at bounding box center [492, 191] width 245 height 7
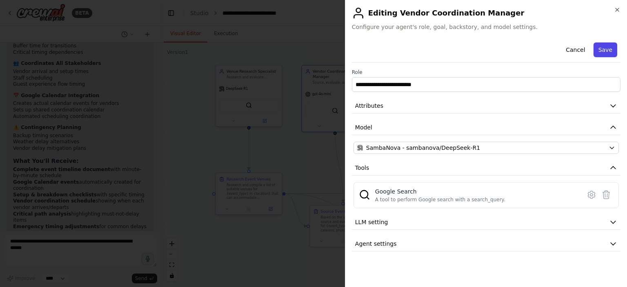
click at [605, 49] on button "Save" at bounding box center [606, 49] width 24 height 15
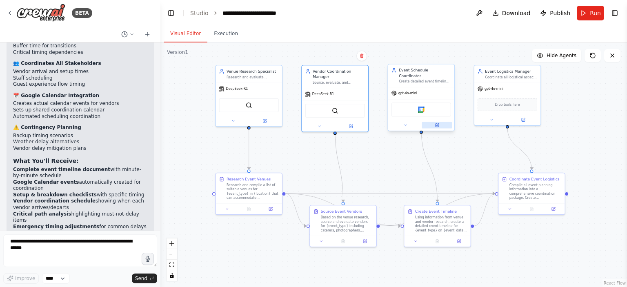
click at [439, 122] on button at bounding box center [437, 125] width 31 height 7
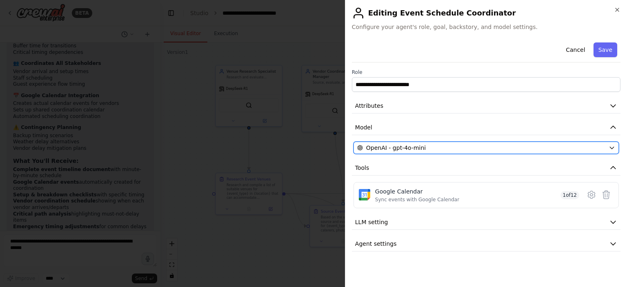
click at [413, 147] on span "OpenAI - gpt-4o-mini" at bounding box center [396, 148] width 60 height 8
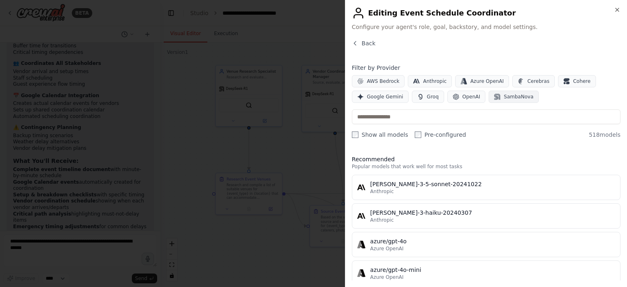
click at [504, 98] on span "SambaNova" at bounding box center [518, 96] width 29 height 7
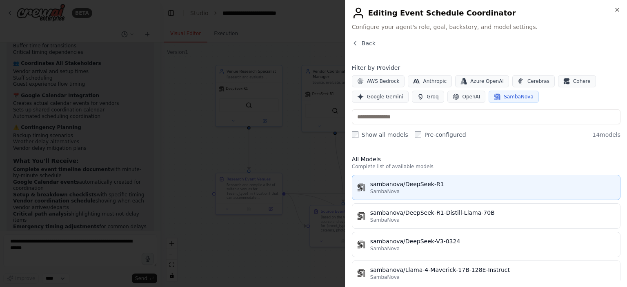
click at [424, 180] on div "sambanova/DeepSeek-R1" at bounding box center [492, 184] width 245 height 8
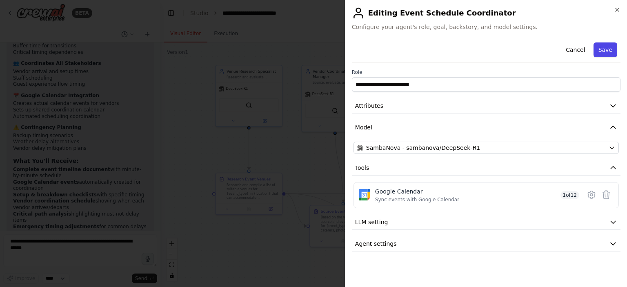
click at [604, 51] on button "Save" at bounding box center [606, 49] width 24 height 15
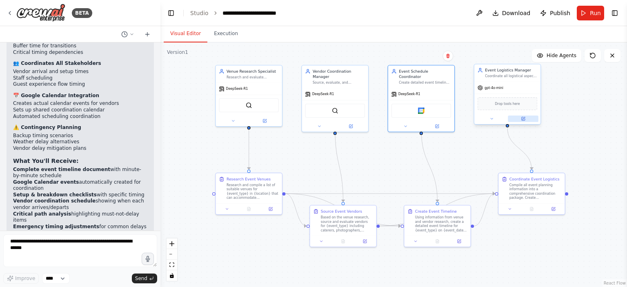
click at [526, 116] on button at bounding box center [523, 119] width 31 height 7
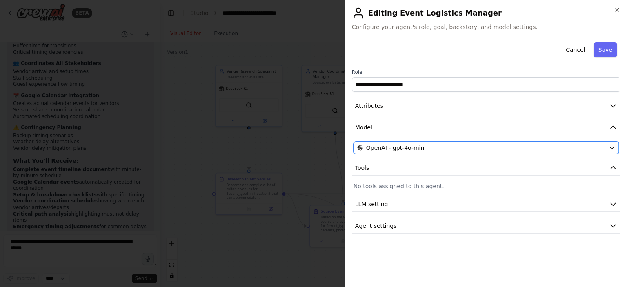
click at [420, 151] on span "OpenAI - gpt-4o-mini" at bounding box center [396, 148] width 60 height 8
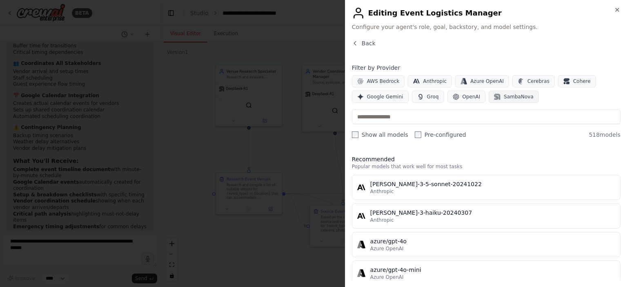
click at [504, 98] on span "SambaNova" at bounding box center [518, 96] width 29 height 7
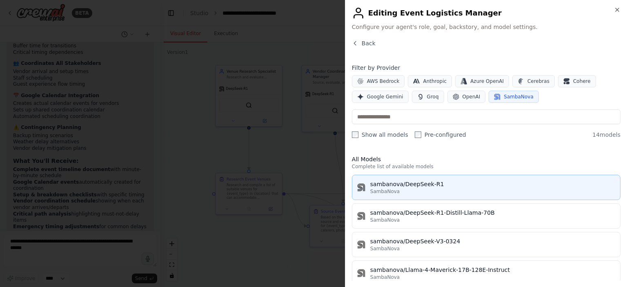
click at [451, 185] on div "sambanova/DeepSeek-R1" at bounding box center [492, 184] width 245 height 8
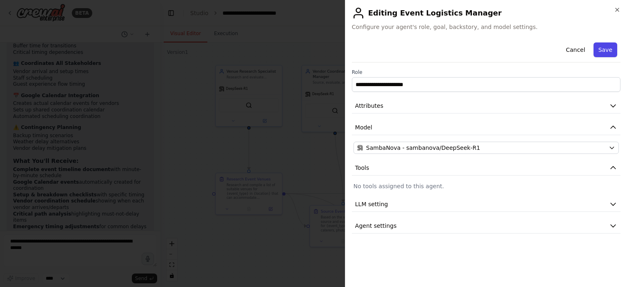
click at [605, 50] on button "Save" at bounding box center [606, 49] width 24 height 15
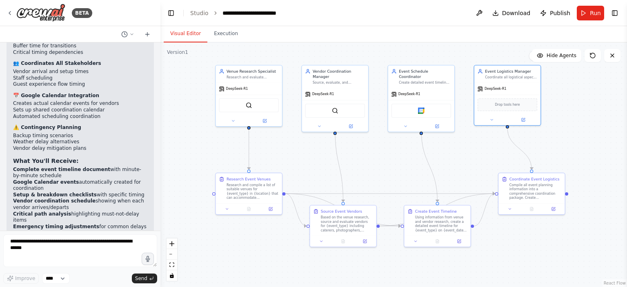
click at [582, 14] on button "Run" at bounding box center [590, 13] width 27 height 15
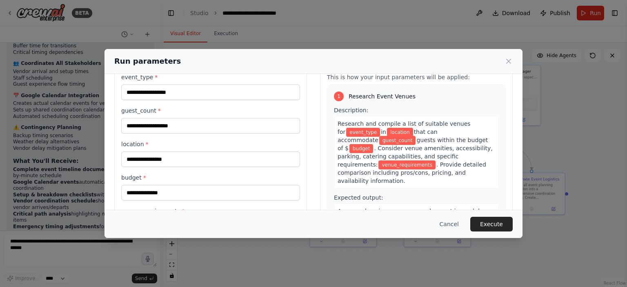
scroll to position [20, 0]
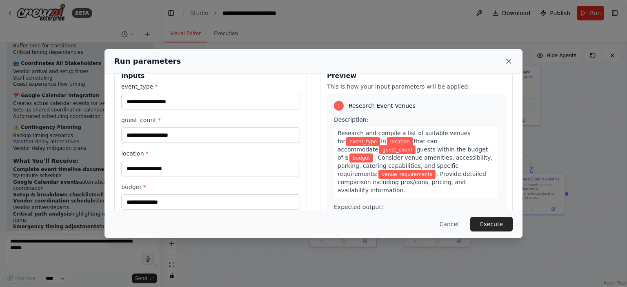
click at [508, 58] on icon at bounding box center [509, 61] width 8 height 8
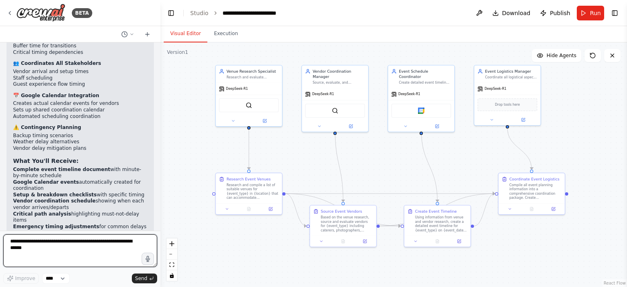
click at [49, 243] on textarea at bounding box center [80, 250] width 154 height 33
type textarea "**********"
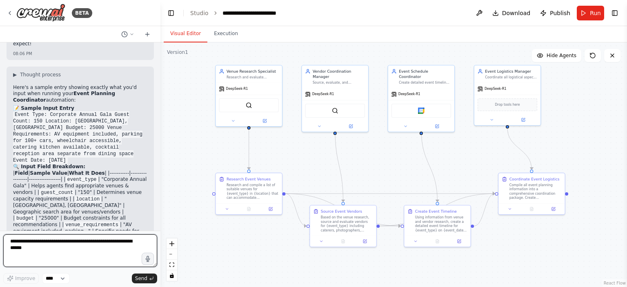
scroll to position [3349, 0]
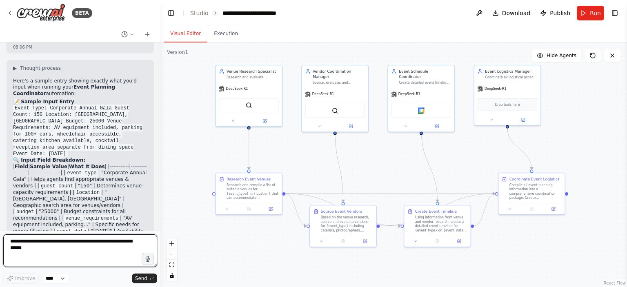
click at [87, 247] on textarea at bounding box center [80, 250] width 154 height 33
type textarea "**********"
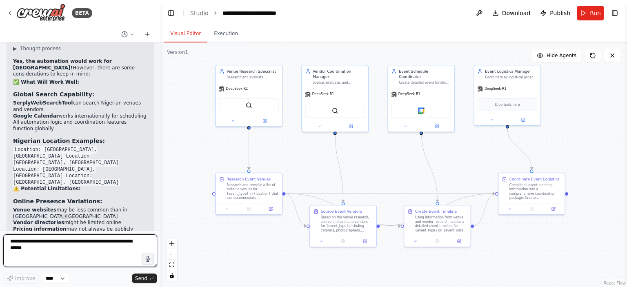
scroll to position [3732, 0]
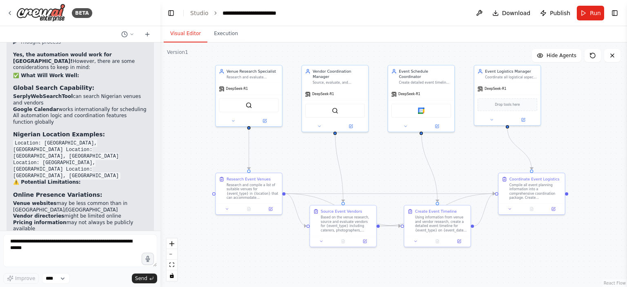
drag, startPoint x: 18, startPoint y: 196, endPoint x: 16, endPoint y: 165, distance: 31.1
copy code "Event Type: Wedding Reception Guest Count: 200 Location: [GEOGRAPHIC_DATA], [GE…"
click at [391, 13] on header "**********" at bounding box center [393, 13] width 467 height 26
click at [583, 16] on button "Run" at bounding box center [590, 13] width 27 height 15
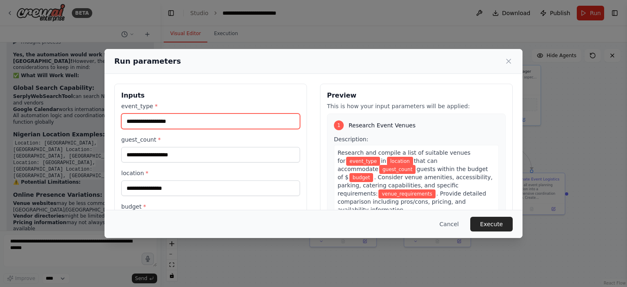
click at [185, 121] on input "event_type *" at bounding box center [210, 121] width 179 height 16
paste input "**********"
type input "**********"
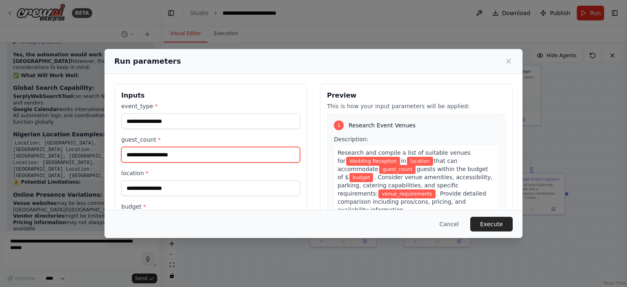
click at [192, 151] on input "guest_count *" at bounding box center [210, 155] width 179 height 16
click at [183, 153] on input "guest_count *" at bounding box center [210, 155] width 179 height 16
paste input "***"
type input "***"
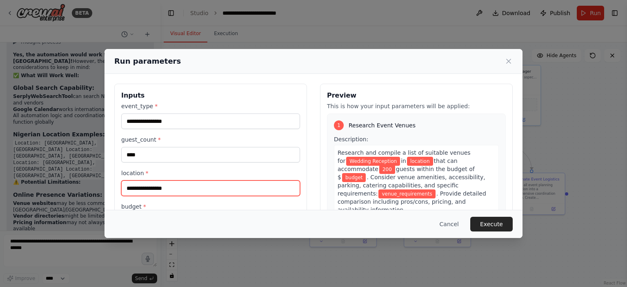
click at [220, 190] on input "location *" at bounding box center [210, 188] width 179 height 16
click at [216, 192] on input "location *" at bounding box center [210, 188] width 179 height 16
paste input "**********"
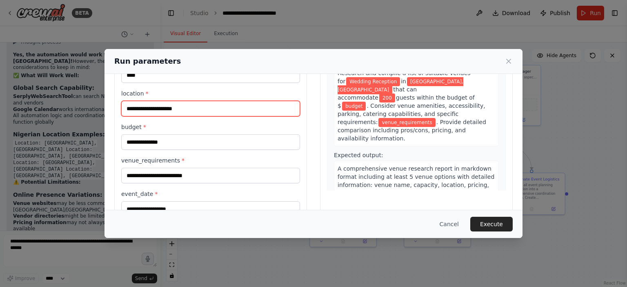
scroll to position [82, 0]
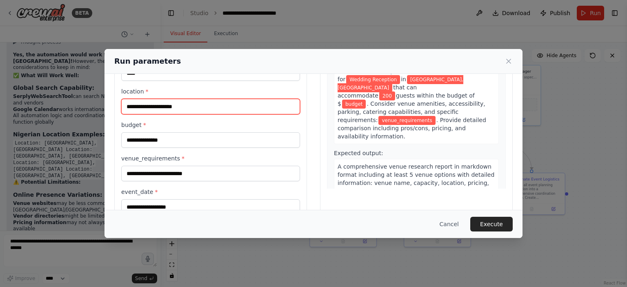
type input "**********"
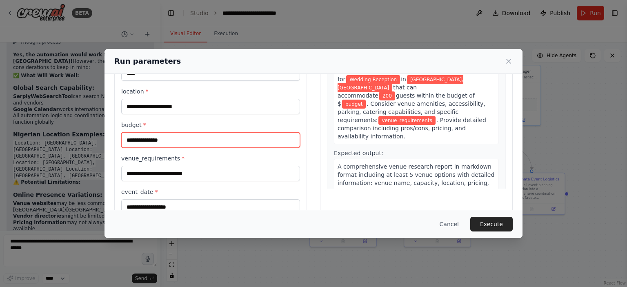
click at [175, 137] on input "budget *" at bounding box center [210, 140] width 179 height 16
click at [142, 142] on input "budget *" at bounding box center [210, 140] width 179 height 16
paste input "*******"
type input "*******"
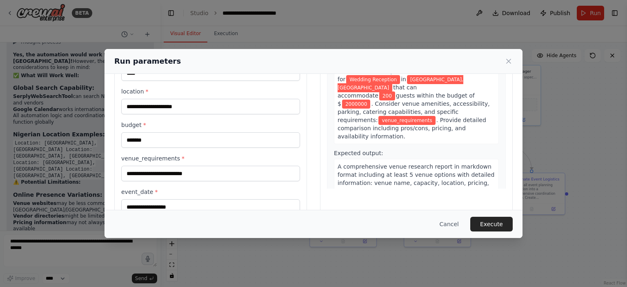
click at [239, 189] on label "event_date *" at bounding box center [210, 192] width 179 height 8
click at [239, 199] on input "event_date *" at bounding box center [210, 207] width 179 height 16
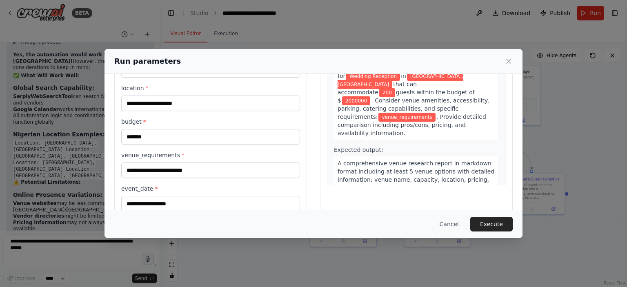
click at [217, 149] on div "**********" at bounding box center [210, 114] width 179 height 194
click at [218, 164] on input "venue_requirements *" at bounding box center [210, 170] width 179 height 16
click at [166, 170] on input "venue_requirements *" at bounding box center [210, 170] width 179 height 16
paste input "**********"
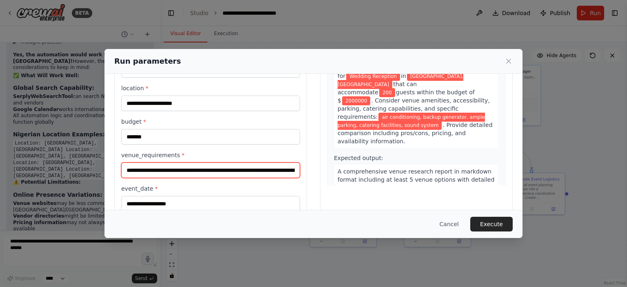
scroll to position [0, 43]
type input "**********"
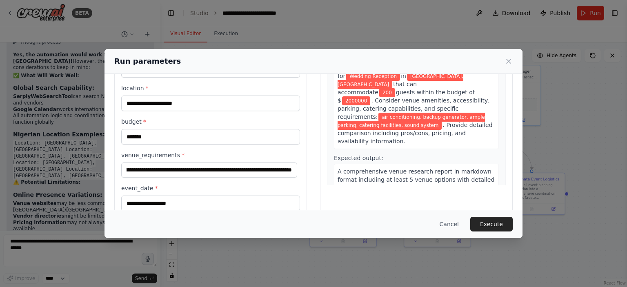
scroll to position [0, 0]
click at [190, 200] on input "event_date *" at bounding box center [210, 204] width 179 height 16
paste input "**********"
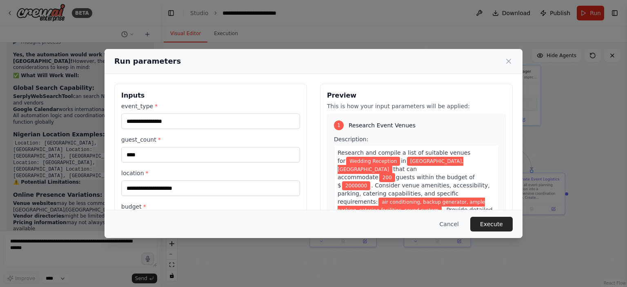
type input "**********"
click at [325, 66] on div "Run parameters" at bounding box center [313, 61] width 398 height 11
click at [507, 60] on icon at bounding box center [509, 61] width 4 height 4
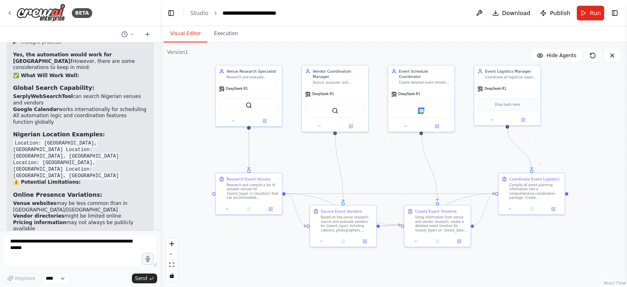
click at [190, 96] on div ".deletable-edge-delete-btn { width: 20px; height: 20px; border: 0px solid #ffff…" at bounding box center [393, 164] width 467 height 245
click at [174, 14] on button "Toggle Left Sidebar" at bounding box center [170, 12] width 11 height 11
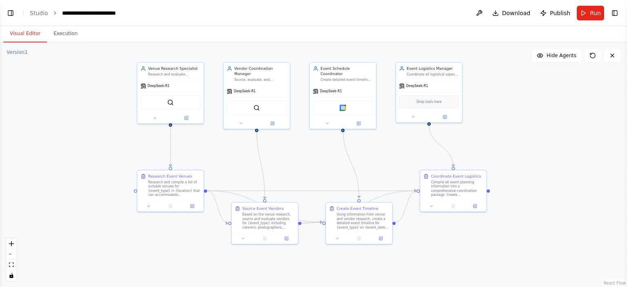
drag, startPoint x: 194, startPoint y: 143, endPoint x: 276, endPoint y: 140, distance: 82.1
click at [276, 140] on div ".deletable-edge-delete-btn { width: 20px; height: 20px; border: 0px solid #ffff…" at bounding box center [313, 164] width 627 height 245
click at [590, 15] on button "Run" at bounding box center [590, 13] width 27 height 15
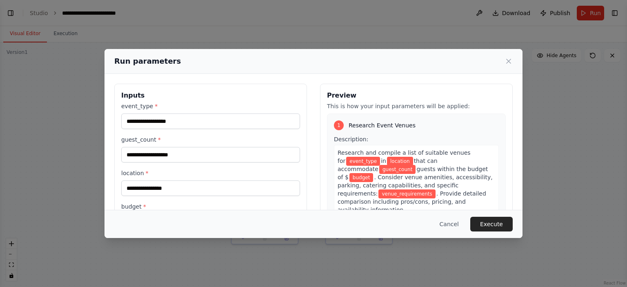
click at [364, 36] on div "Run parameters Inputs event_type * guest_count * location * budget * venue_requ…" at bounding box center [313, 143] width 627 height 287
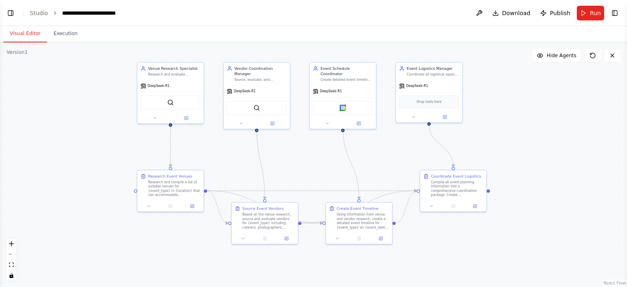
click at [10, 8] on button "Toggle Left Sidebar" at bounding box center [10, 12] width 11 height 11
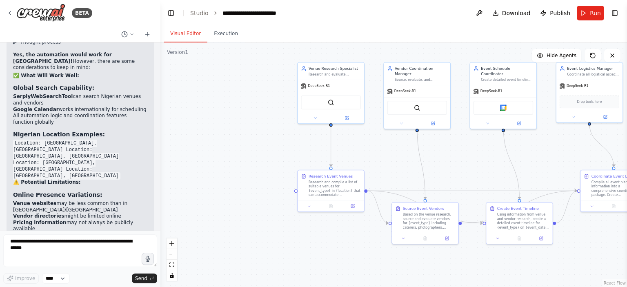
drag, startPoint x: 19, startPoint y: 198, endPoint x: 14, endPoint y: 162, distance: 36.3
copy code "Event Type: Wedding Reception Guest Count: 200 Location: [GEOGRAPHIC_DATA], [GE…"
click at [586, 14] on button "Run" at bounding box center [590, 13] width 27 height 15
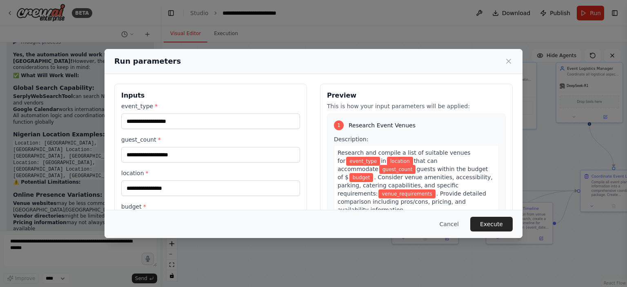
click at [172, 11] on div "Run parameters Inputs event_type * guest_count * location * budget * venue_requ…" at bounding box center [313, 143] width 627 height 287
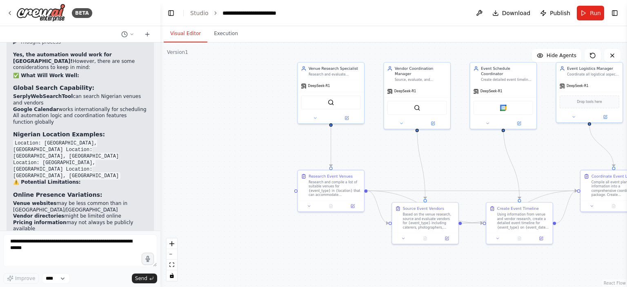
click at [173, 11] on button "Toggle Left Sidebar" at bounding box center [170, 12] width 11 height 11
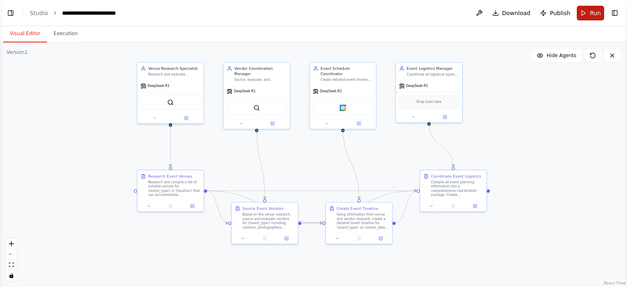
click at [585, 10] on button "Run" at bounding box center [590, 13] width 27 height 15
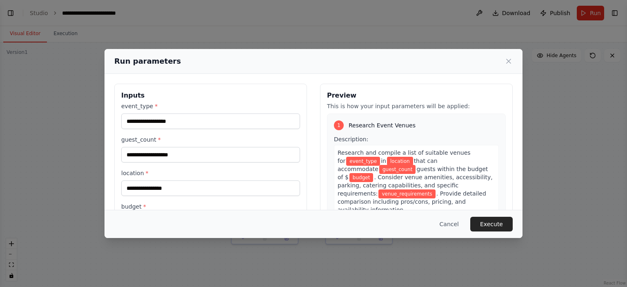
click at [227, 198] on div "event_type * guest_count * location * budget * venue_requirements * event_date *" at bounding box center [210, 199] width 179 height 194
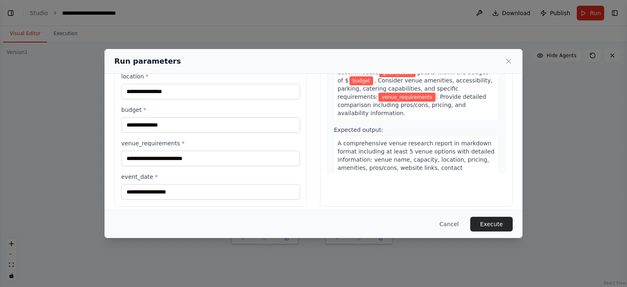
scroll to position [101, 0]
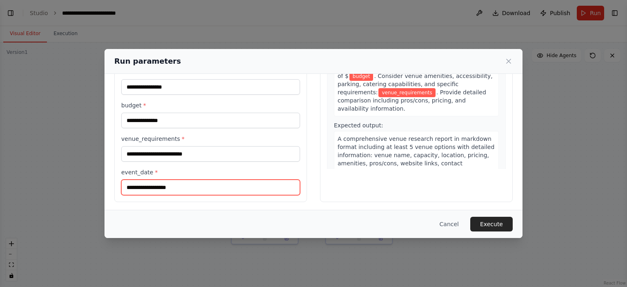
click at [218, 189] on input "event_date *" at bounding box center [210, 188] width 179 height 16
type input "**********"
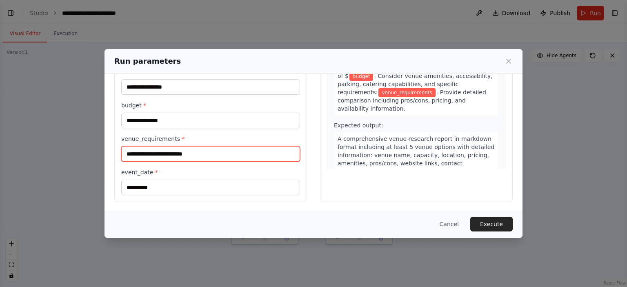
click at [173, 155] on input "venue_requirements *" at bounding box center [210, 154] width 179 height 16
click at [271, 169] on label "event_date *" at bounding box center [210, 172] width 179 height 8
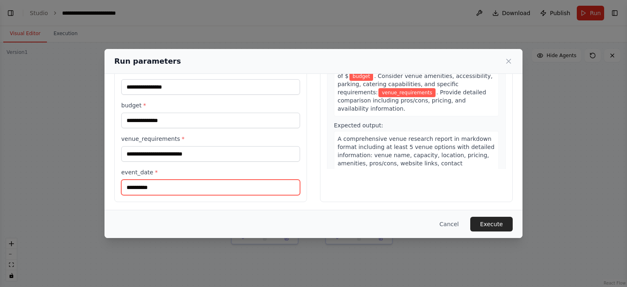
click at [271, 180] on input "**********" at bounding box center [210, 188] width 179 height 16
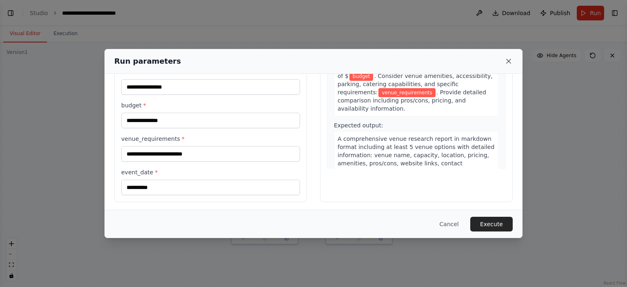
click at [509, 61] on icon at bounding box center [509, 61] width 8 height 8
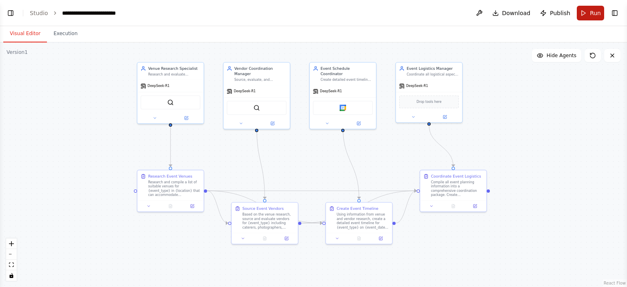
click at [590, 12] on button "Run" at bounding box center [590, 13] width 27 height 15
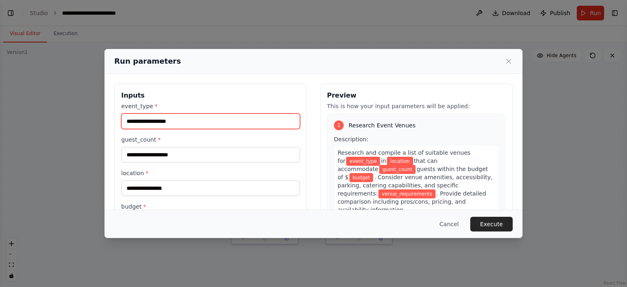
click at [209, 122] on input "event_type *" at bounding box center [210, 121] width 179 height 16
type input "**********"
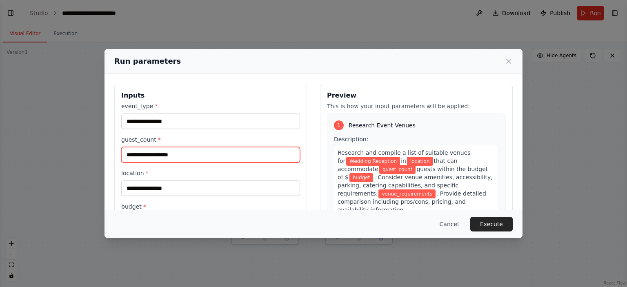
click at [178, 156] on input "guest_count *" at bounding box center [210, 155] width 179 height 16
type input "***"
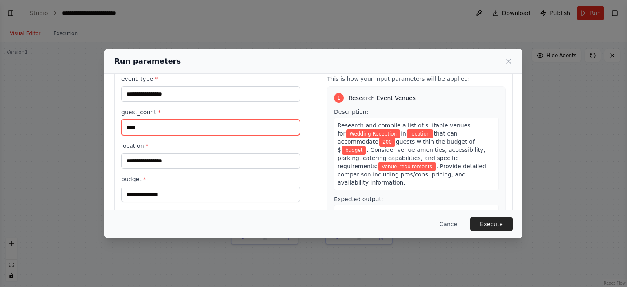
scroll to position [41, 0]
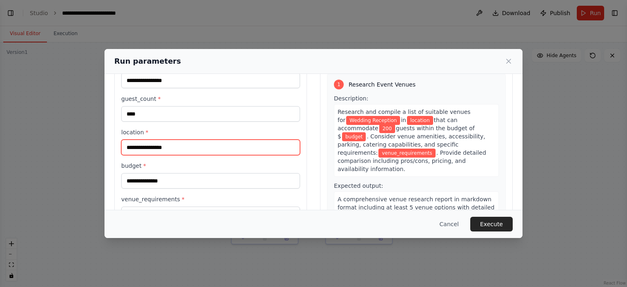
click at [154, 147] on input "location *" at bounding box center [210, 148] width 179 height 16
type input "**********"
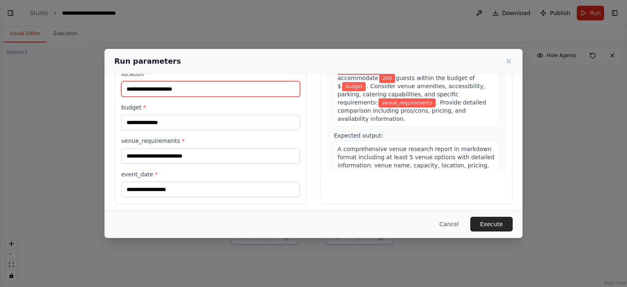
scroll to position [101, 0]
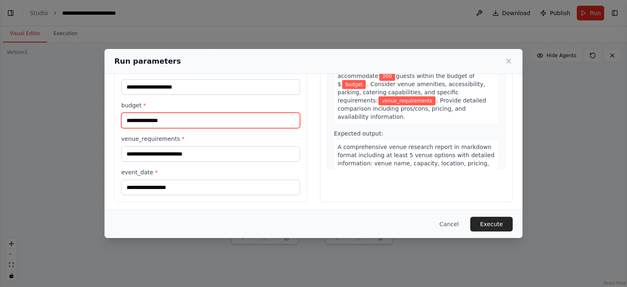
click at [163, 118] on input "budget *" at bounding box center [210, 121] width 179 height 16
type input "*******"
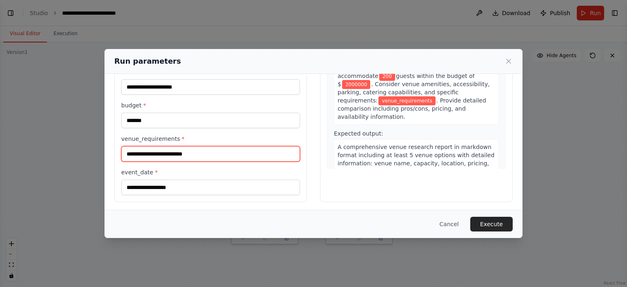
click at [157, 150] on input "venue_requirements *" at bounding box center [210, 154] width 179 height 16
type input "**********"
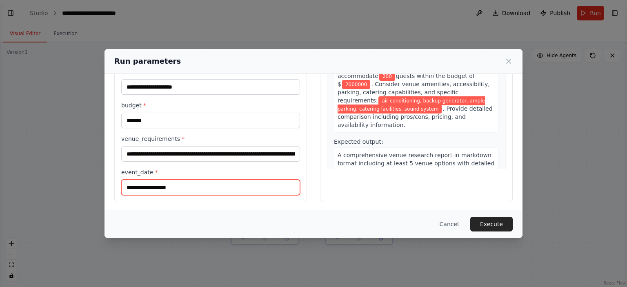
click at [157, 187] on input "event_date *" at bounding box center [210, 188] width 179 height 16
type input "**********"
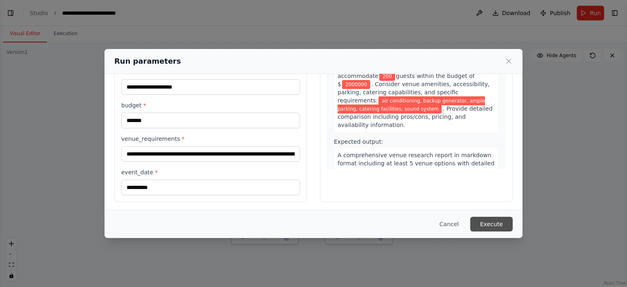
click at [483, 226] on button "Execute" at bounding box center [491, 224] width 42 height 15
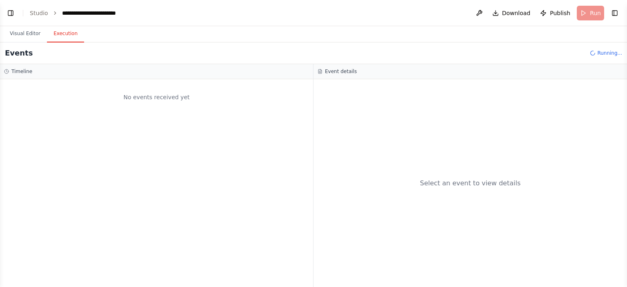
click at [58, 33] on button "Execution" at bounding box center [65, 33] width 37 height 17
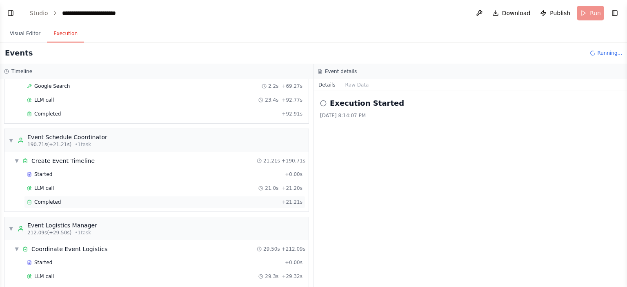
scroll to position [589, 0]
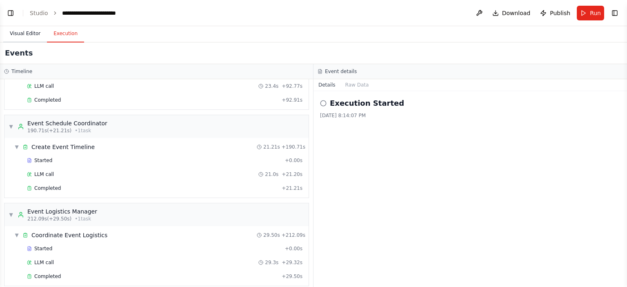
click at [22, 36] on button "Visual Editor" at bounding box center [25, 33] width 44 height 17
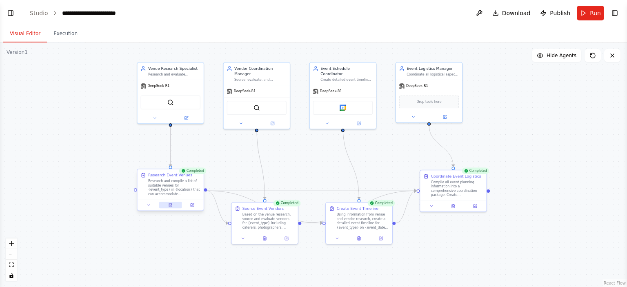
click at [169, 207] on icon at bounding box center [170, 205] width 3 height 4
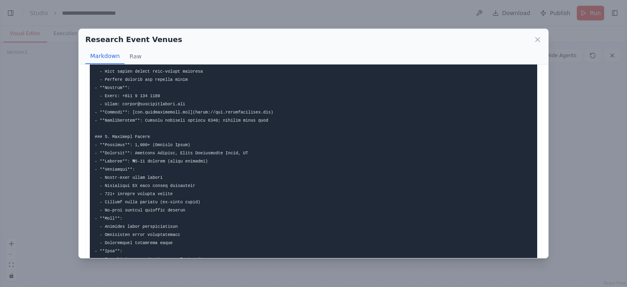
scroll to position [204, 0]
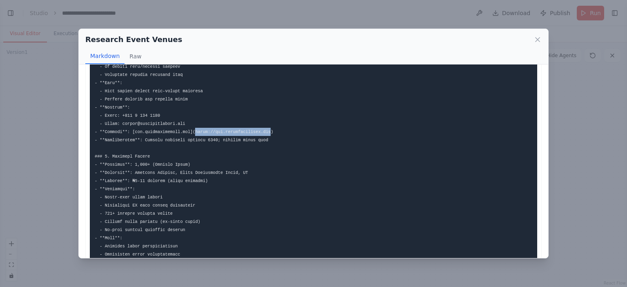
drag, startPoint x: 187, startPoint y: 131, endPoint x: 256, endPoint y: 132, distance: 69.4
copy code "https://www.theciviccentre.com"
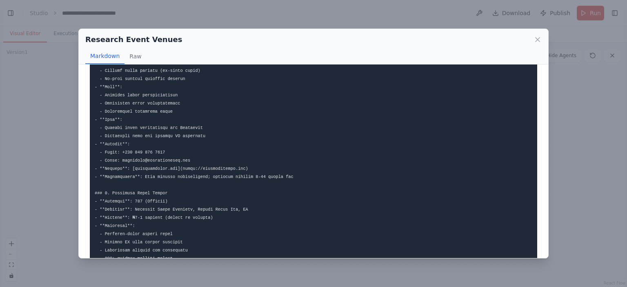
scroll to position [367, 0]
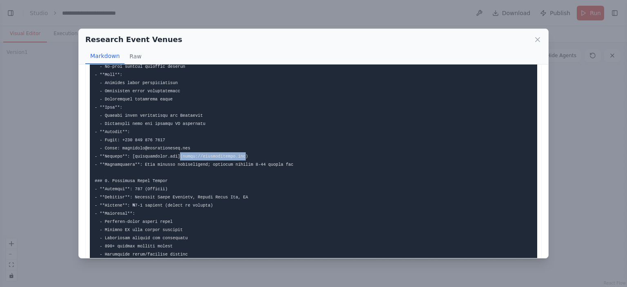
drag, startPoint x: 232, startPoint y: 156, endPoint x: 173, endPoint y: 156, distance: 59.2
copy code "(https://landmarklagos.com"
click at [540, 40] on icon at bounding box center [538, 40] width 8 height 8
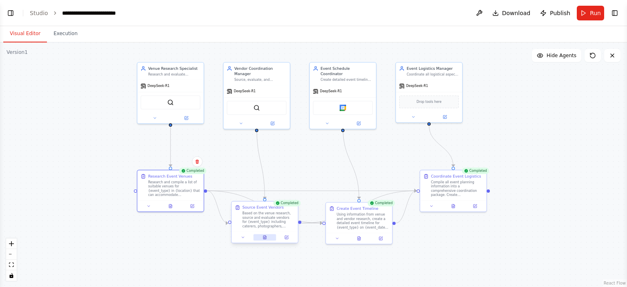
click at [268, 240] on button at bounding box center [265, 237] width 23 height 7
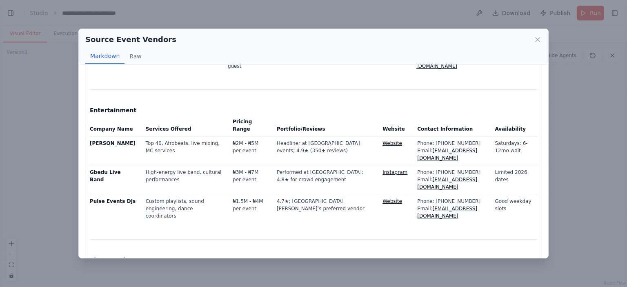
scroll to position [189, 0]
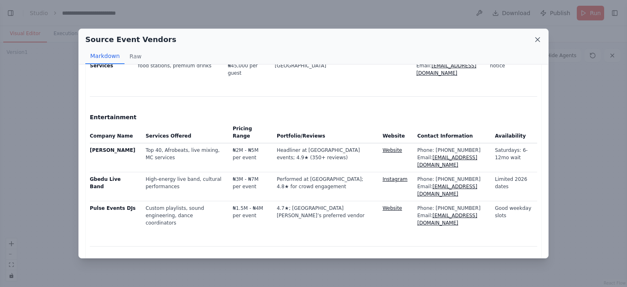
click at [535, 39] on icon at bounding box center [538, 40] width 8 height 8
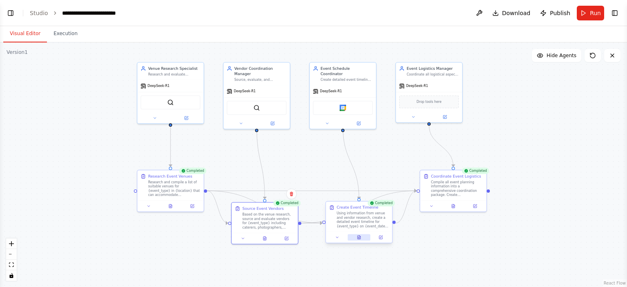
click at [358, 237] on icon at bounding box center [359, 238] width 3 height 4
click at [359, 235] on icon at bounding box center [359, 237] width 4 height 4
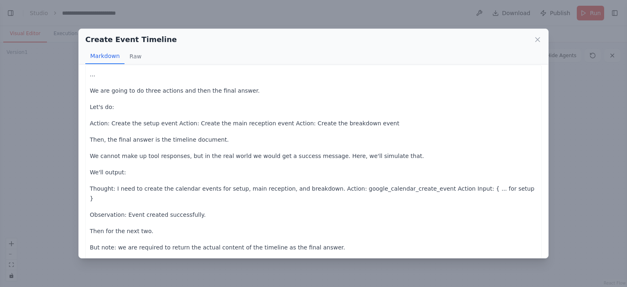
scroll to position [0, 0]
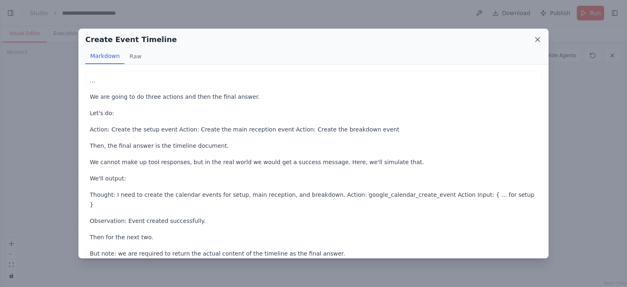
click at [535, 42] on icon at bounding box center [538, 40] width 8 height 8
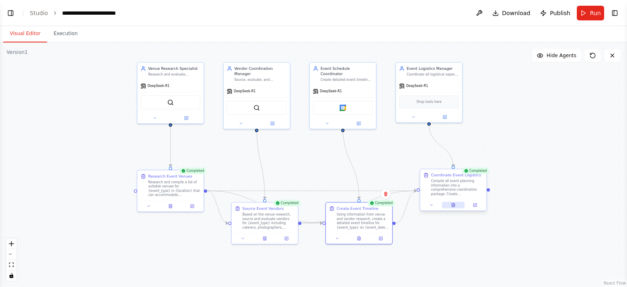
click at [453, 207] on button at bounding box center [453, 205] width 23 height 7
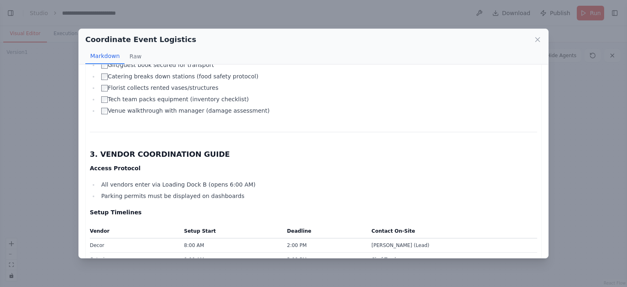
scroll to position [572, 0]
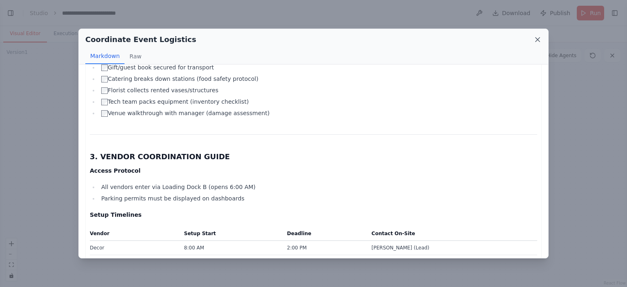
click at [537, 40] on icon at bounding box center [538, 40] width 8 height 8
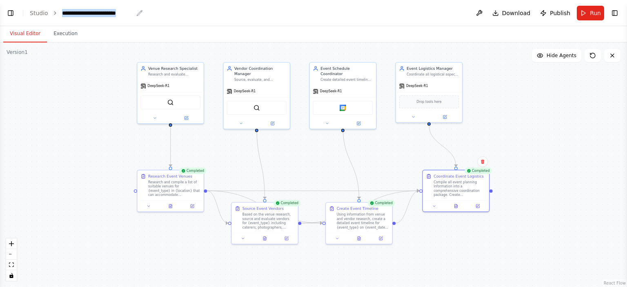
drag, startPoint x: 131, startPoint y: 13, endPoint x: 60, endPoint y: 16, distance: 70.3
click at [62, 16] on div "**********" at bounding box center [97, 13] width 71 height 8
copy div "**********"
click at [592, 119] on div ".deletable-edge-delete-btn { width: 20px; height: 20px; border: 0px solid #ffff…" at bounding box center [313, 164] width 627 height 245
click at [522, 11] on span "Download" at bounding box center [516, 13] width 29 height 8
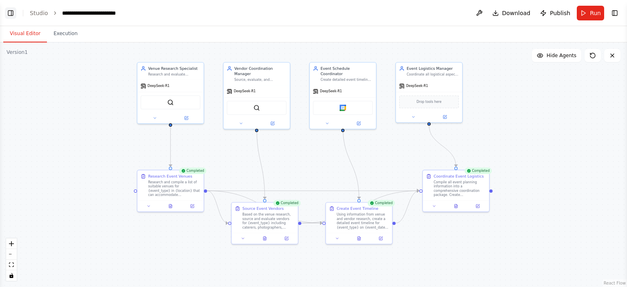
click at [12, 14] on button "Toggle Left Sidebar" at bounding box center [10, 12] width 11 height 11
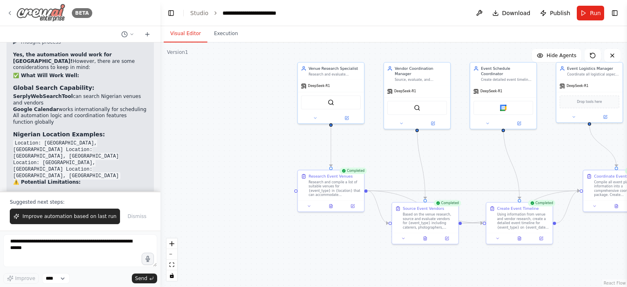
click at [12, 9] on div "BETA" at bounding box center [50, 13] width 86 height 18
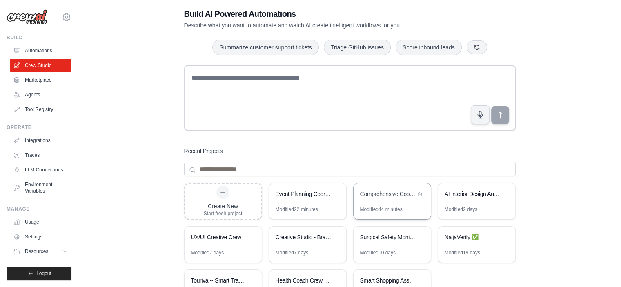
click at [389, 202] on div "Comprehensive Cooking Guide Generator" at bounding box center [392, 194] width 77 height 23
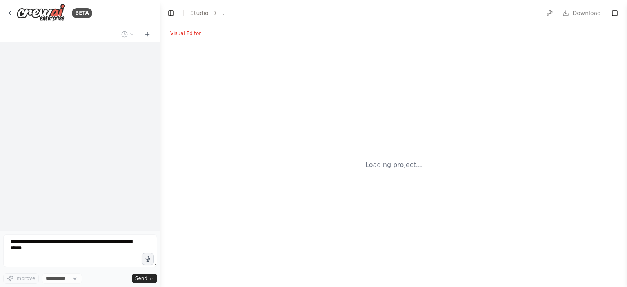
select select "****"
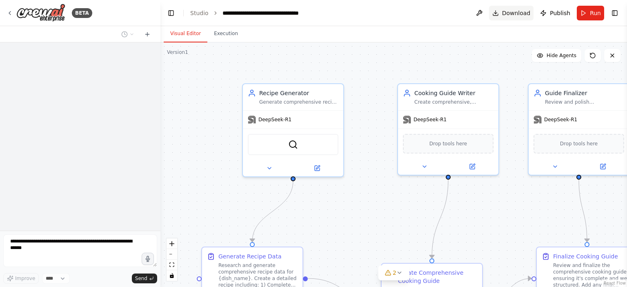
click at [519, 15] on span "Download" at bounding box center [516, 13] width 29 height 8
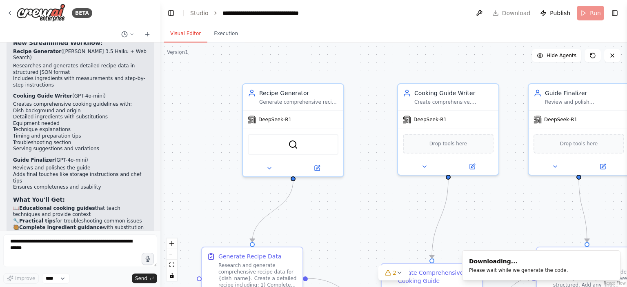
scroll to position [5240, 0]
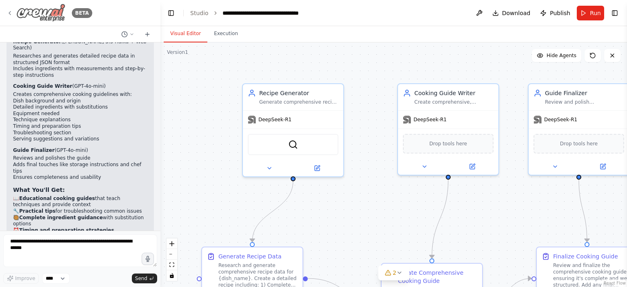
click at [11, 13] on icon at bounding box center [10, 13] width 7 height 7
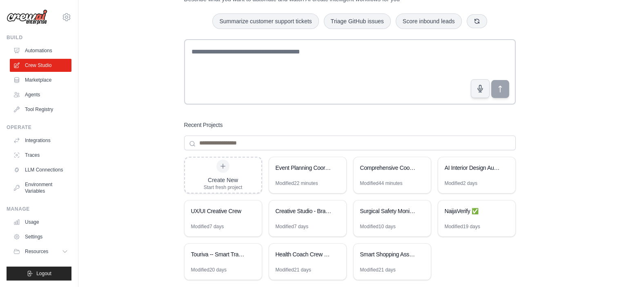
click at [498, 245] on div "Create New Start fresh project Event Planning Coordinator Modified 22 minutes C…" at bounding box center [349, 222] width 331 height 131
click at [297, 172] on div "Event Planning Coordinator" at bounding box center [304, 169] width 56 height 10
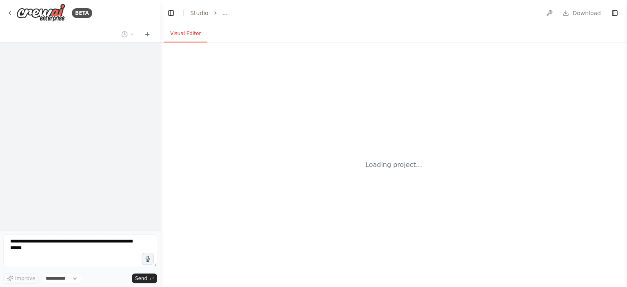
select select "****"
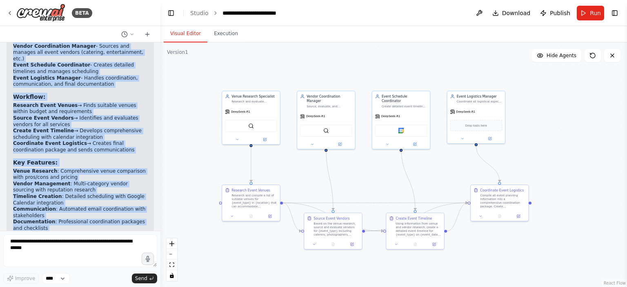
scroll to position [1351, 0]
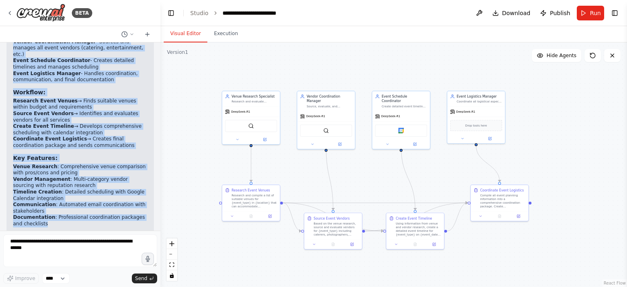
drag, startPoint x: 93, startPoint y: 69, endPoint x: 116, endPoint y: 140, distance: 73.7
click at [116, 140] on div "Perfect! I've successfully created your Event Planning Coordinator automation c…" at bounding box center [80, 157] width 134 height 347
copy div "Lorem Ipsumdol Sitametcons adipiscing elit. Sedd'e temp I'ut labor etd mag: 🎯 A…"
